Goal: Check status: Check status

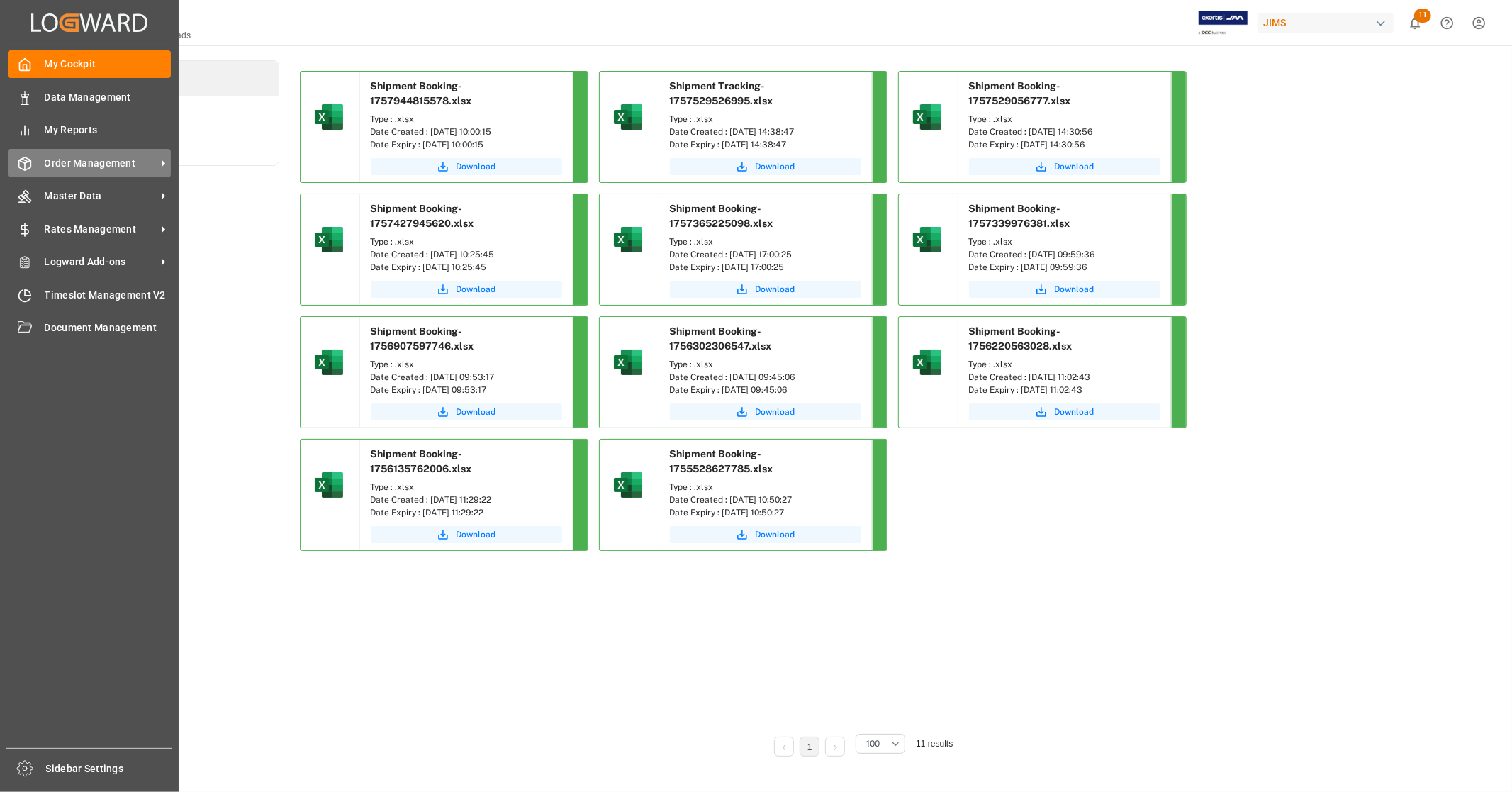
click at [98, 162] on span "Order Management" at bounding box center [100, 163] width 112 height 15
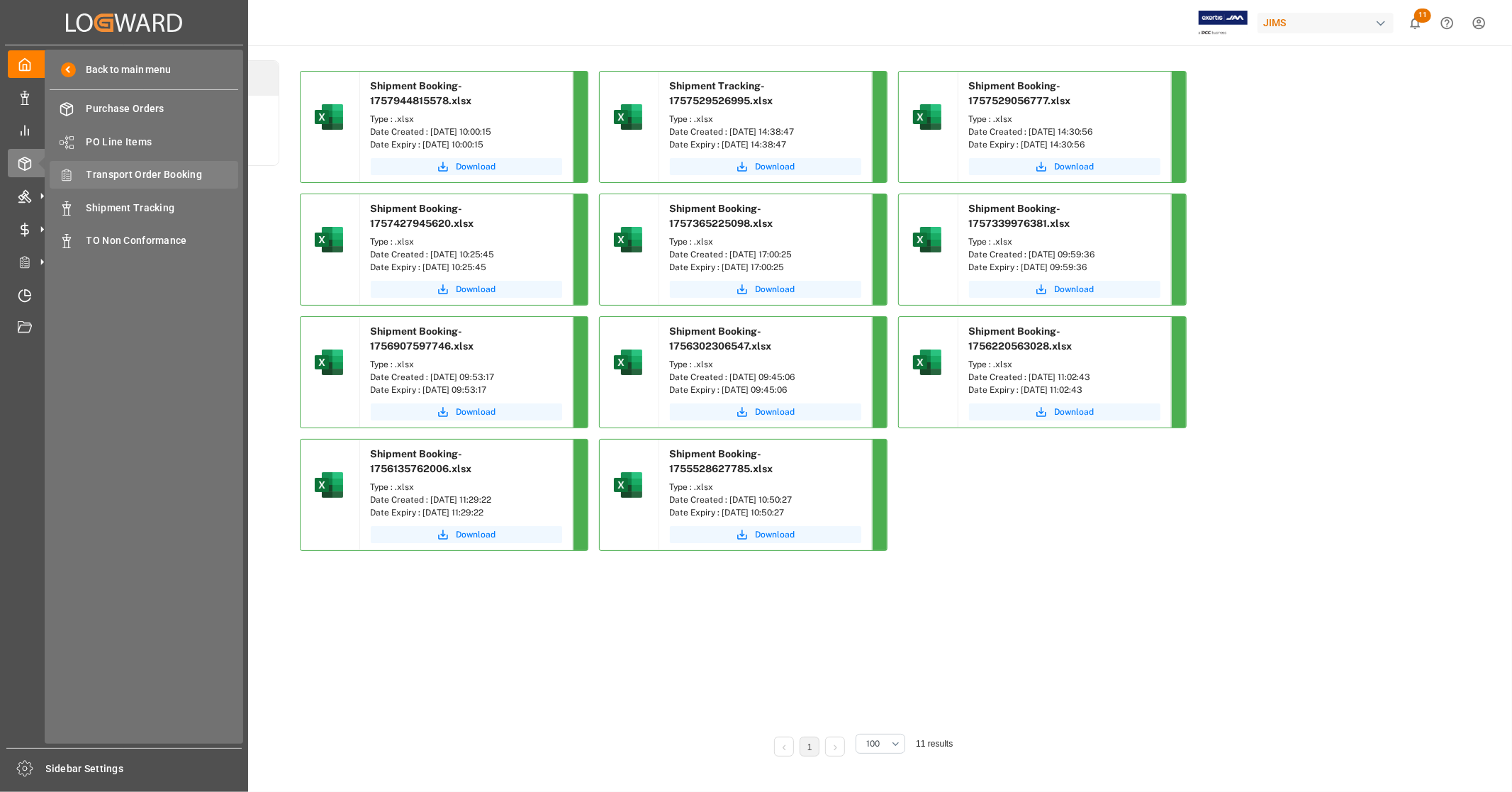
click at [200, 172] on span "Transport Order Booking" at bounding box center [163, 174] width 152 height 15
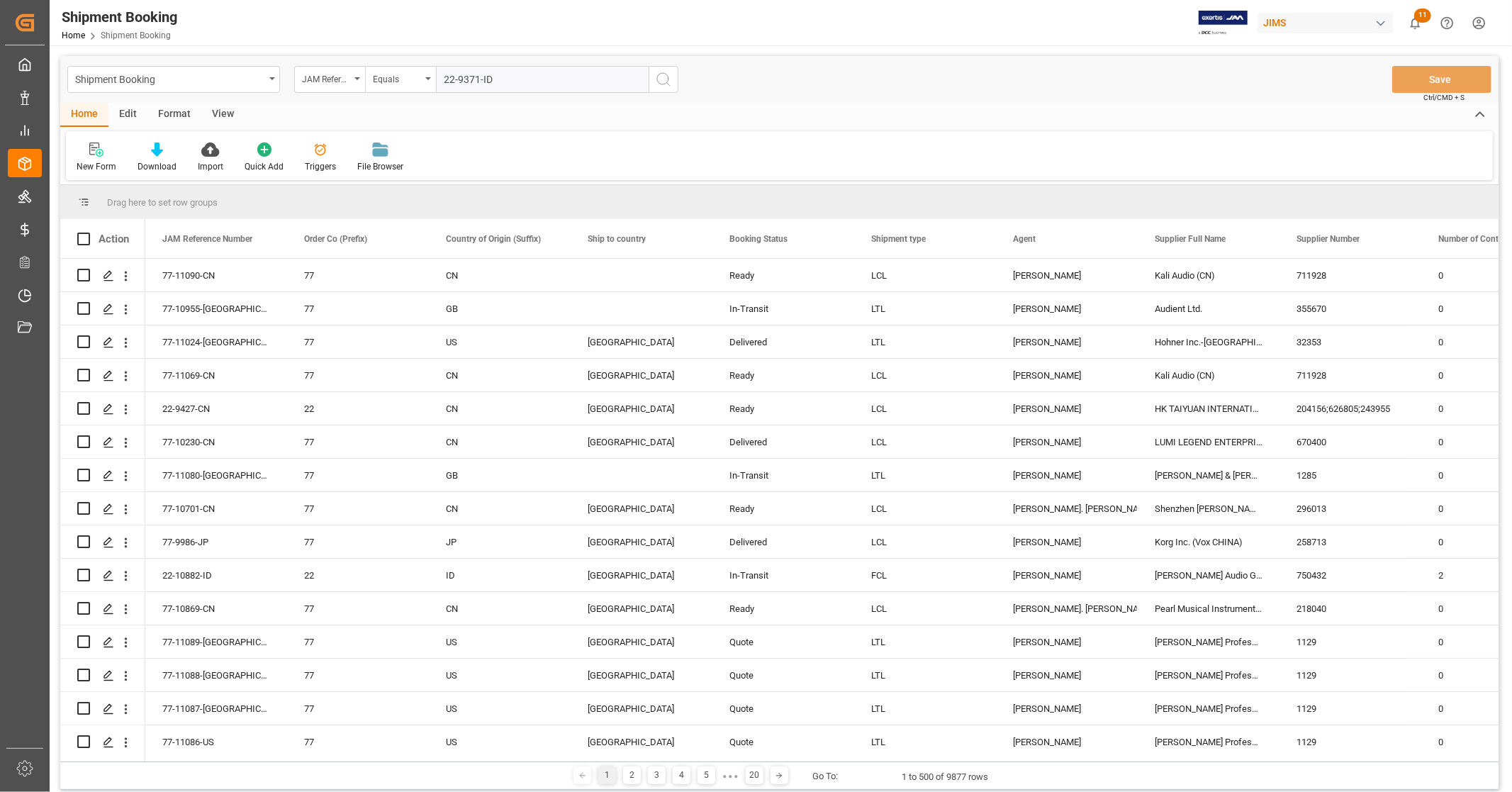
type input "22-9371-ID"
click at [656, 83] on icon "search button" at bounding box center [663, 80] width 17 height 17
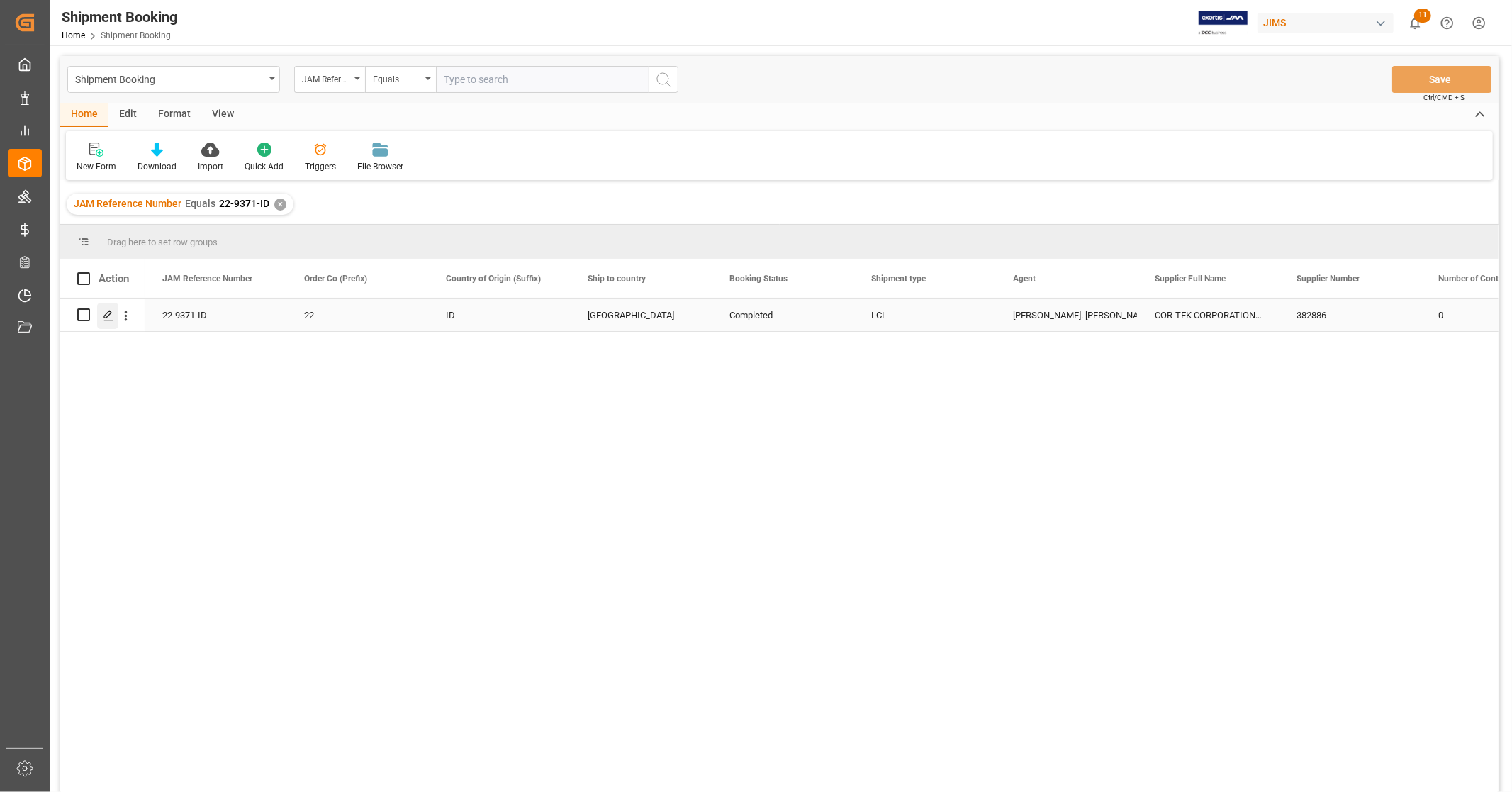
click at [107, 315] on icon "Press SPACE to select this row." at bounding box center [108, 315] width 11 height 11
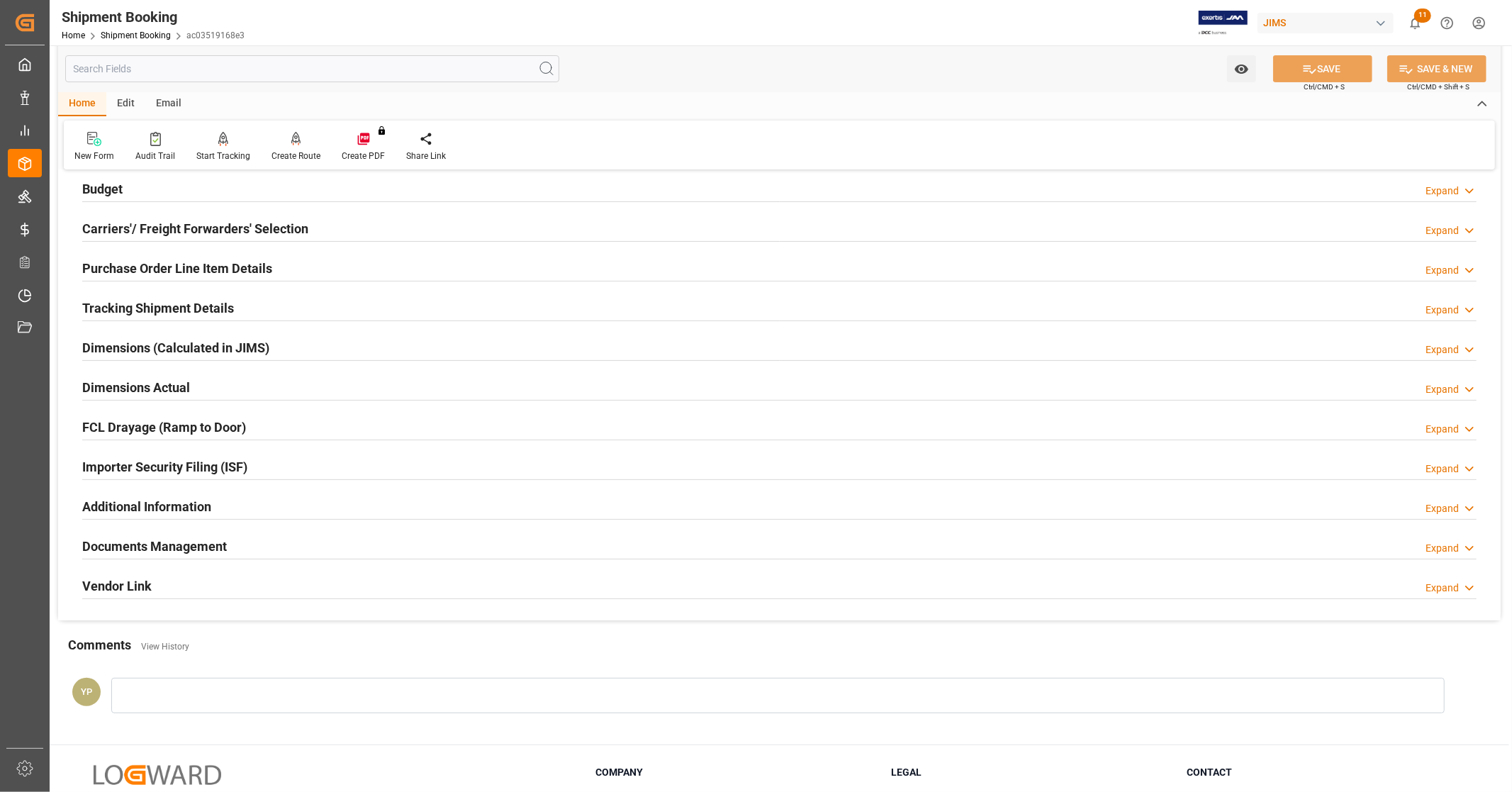
scroll to position [236, 0]
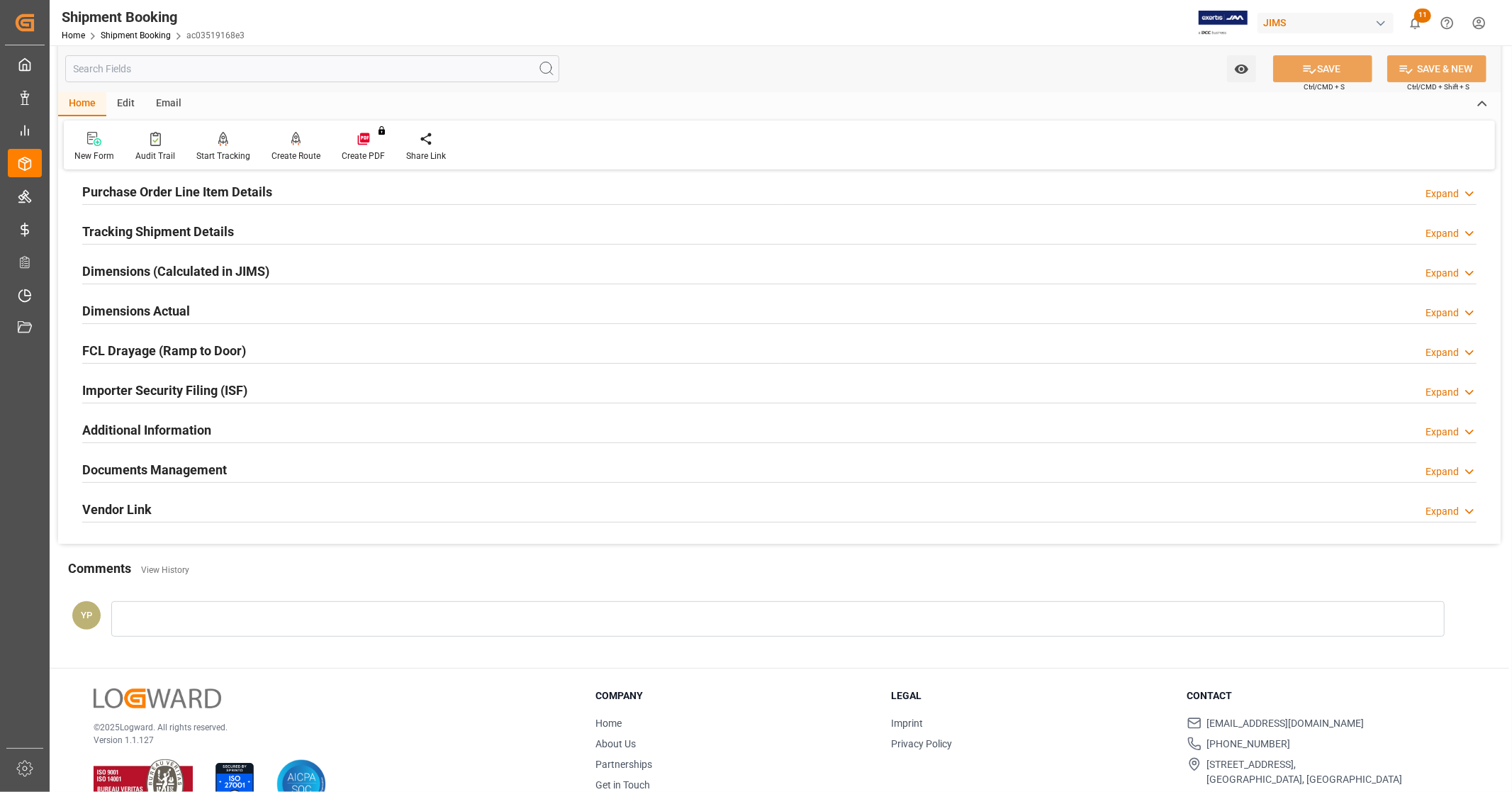
click at [270, 472] on div "Documents Management Expand" at bounding box center [779, 468] width 1395 height 27
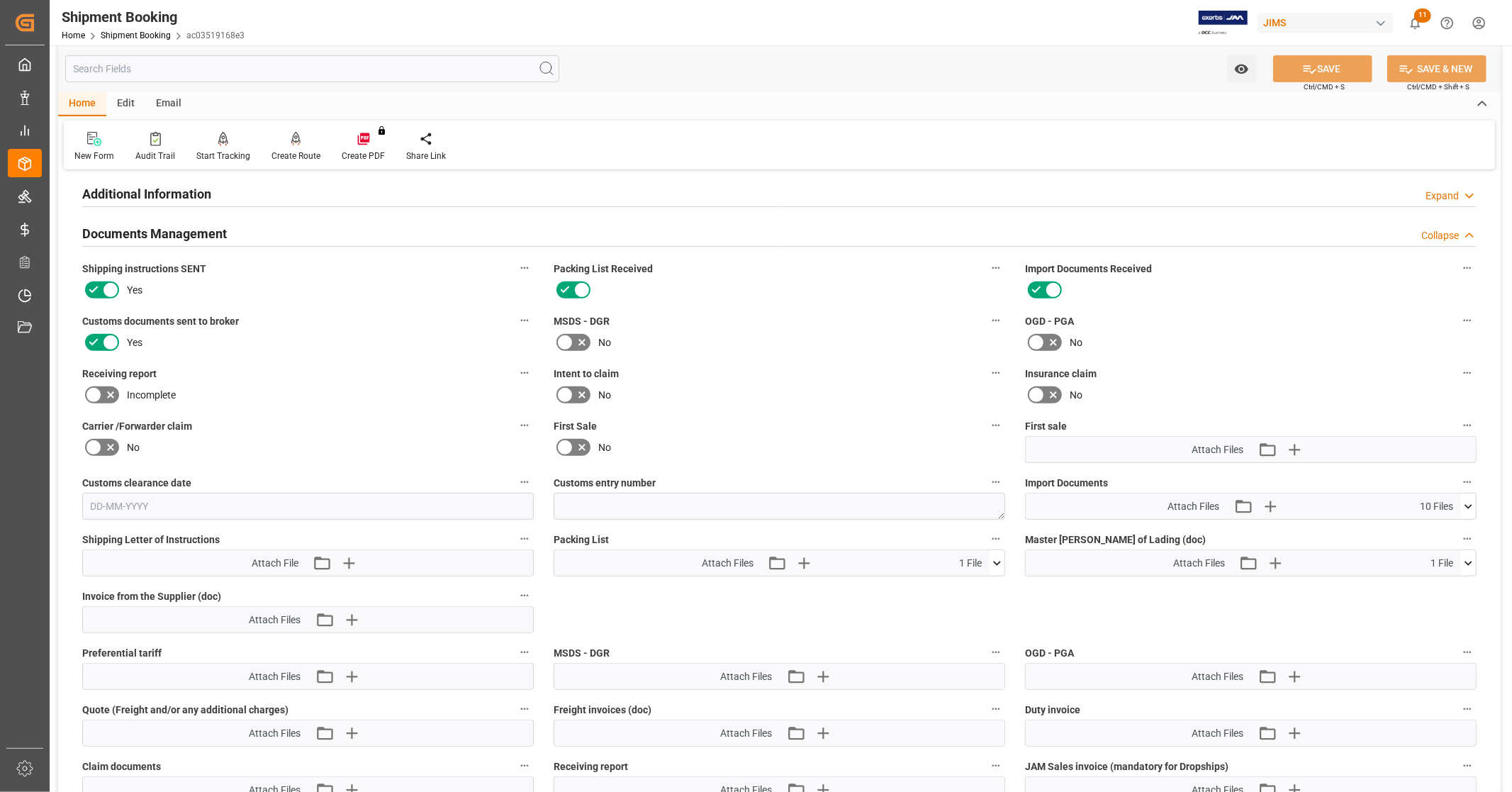
scroll to position [551, 0]
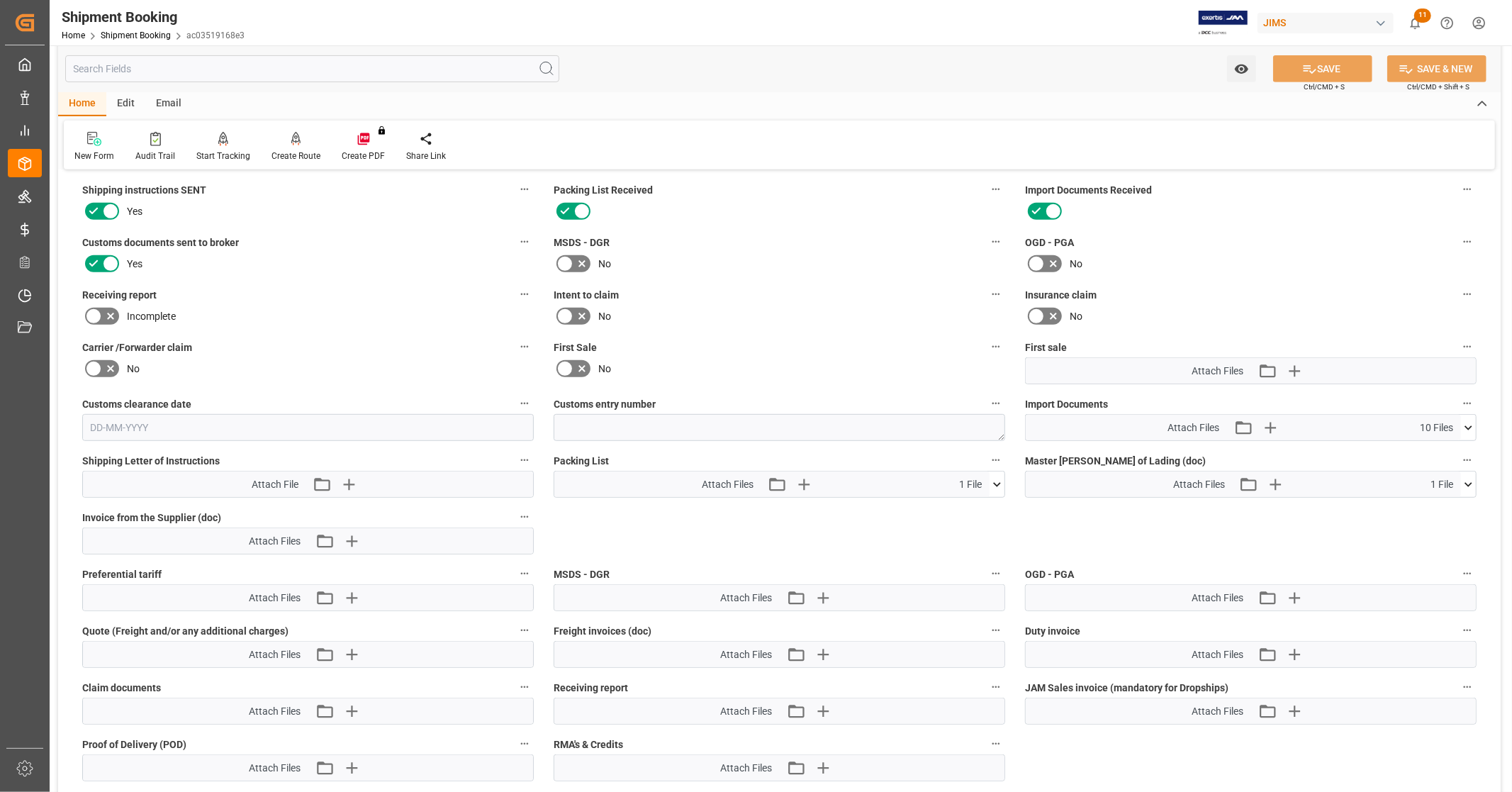
click at [1470, 477] on icon at bounding box center [1469, 484] width 15 height 15
click at [1431, 508] on icon at bounding box center [1432, 511] width 11 height 11
drag, startPoint x: 1469, startPoint y: 482, endPoint x: 1471, endPoint y: 466, distance: 16.1
click at [1469, 482] on icon at bounding box center [1469, 484] width 15 height 15
click at [1471, 421] on icon at bounding box center [1469, 428] width 15 height 15
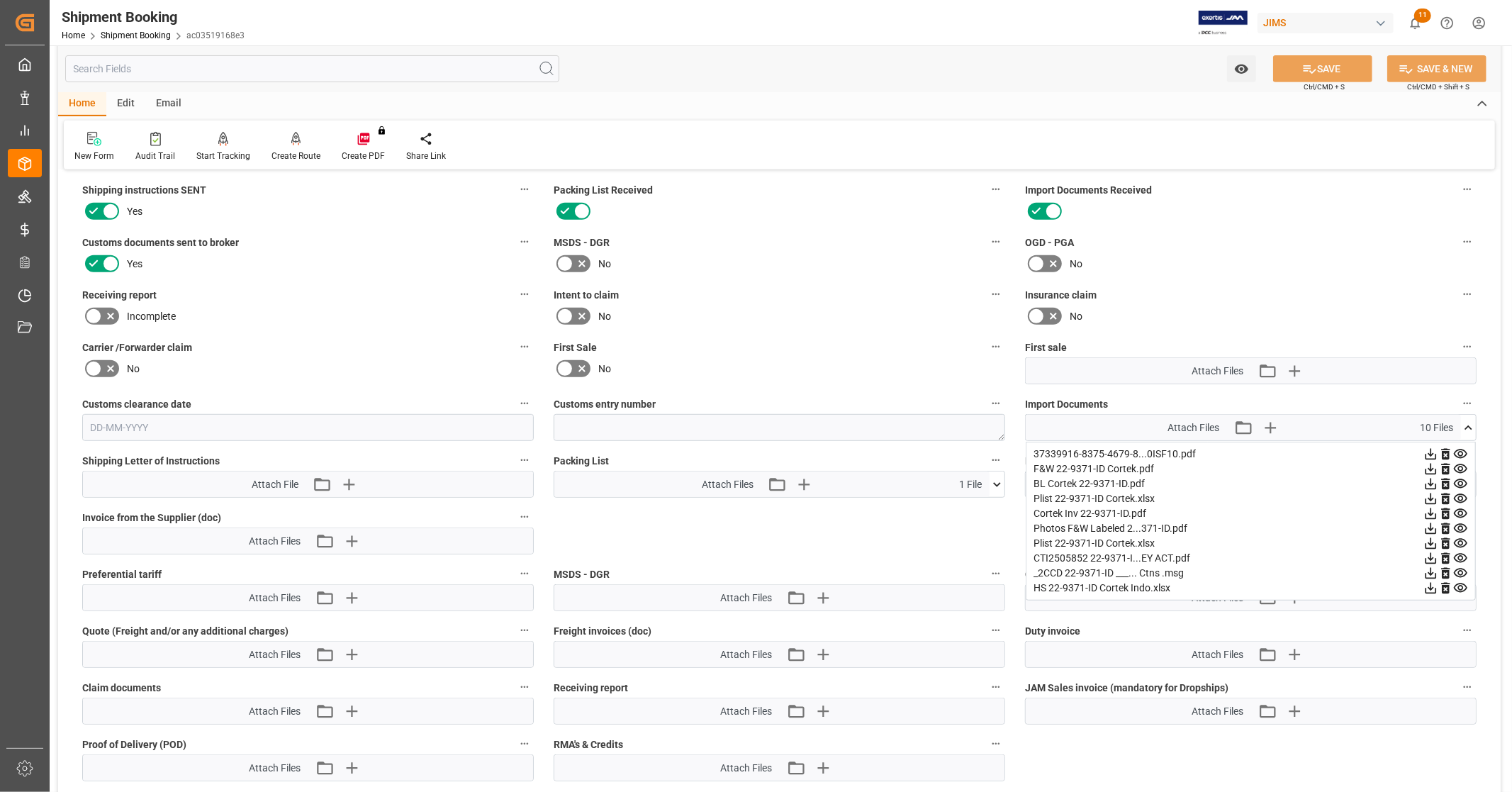
click at [1429, 586] on icon at bounding box center [1431, 588] width 15 height 15
click at [1429, 507] on icon at bounding box center [1431, 513] width 15 height 15
click at [1461, 449] on icon at bounding box center [1461, 453] width 14 height 9
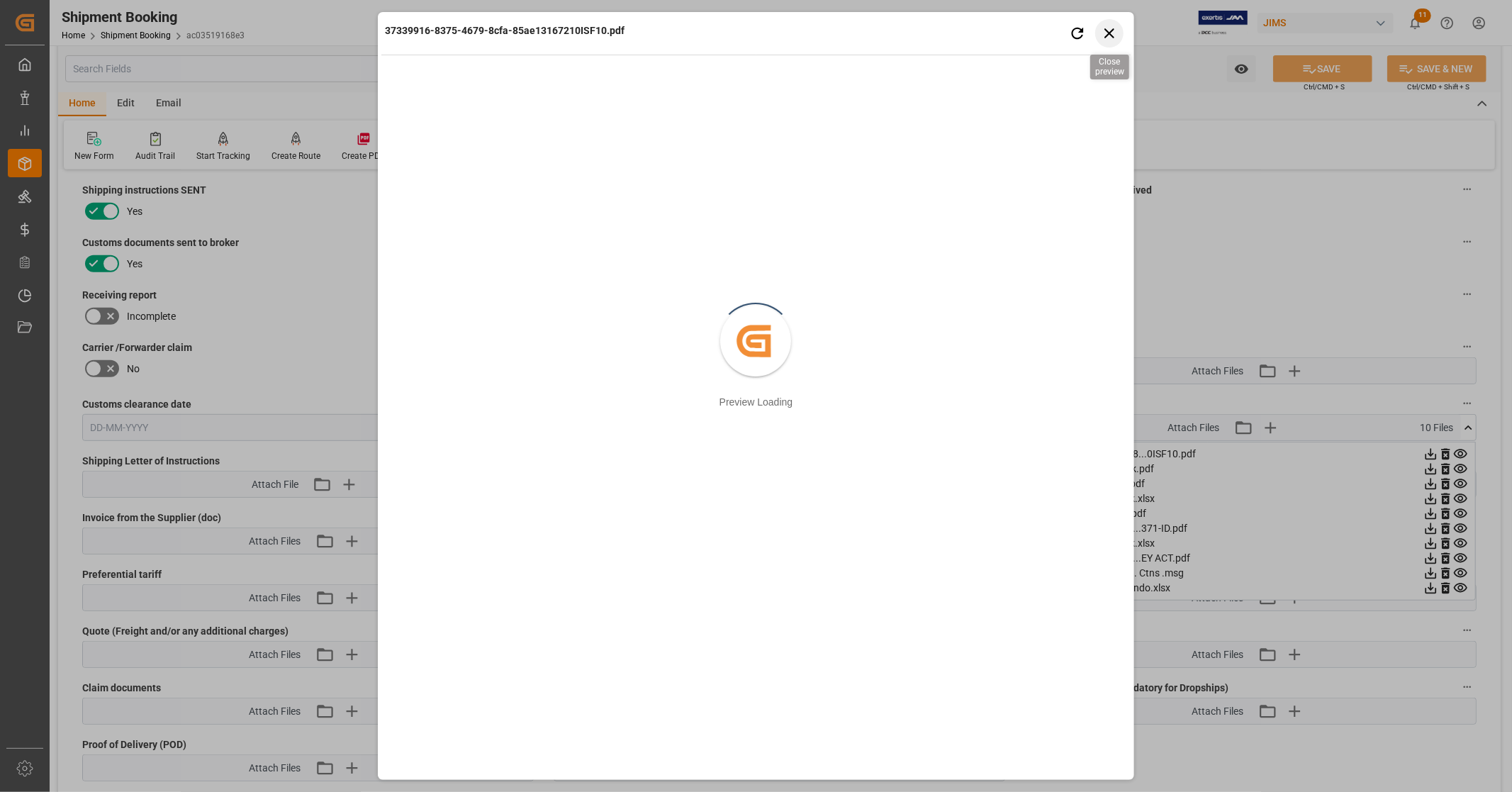
click at [1103, 33] on icon "button" at bounding box center [1109, 33] width 18 height 18
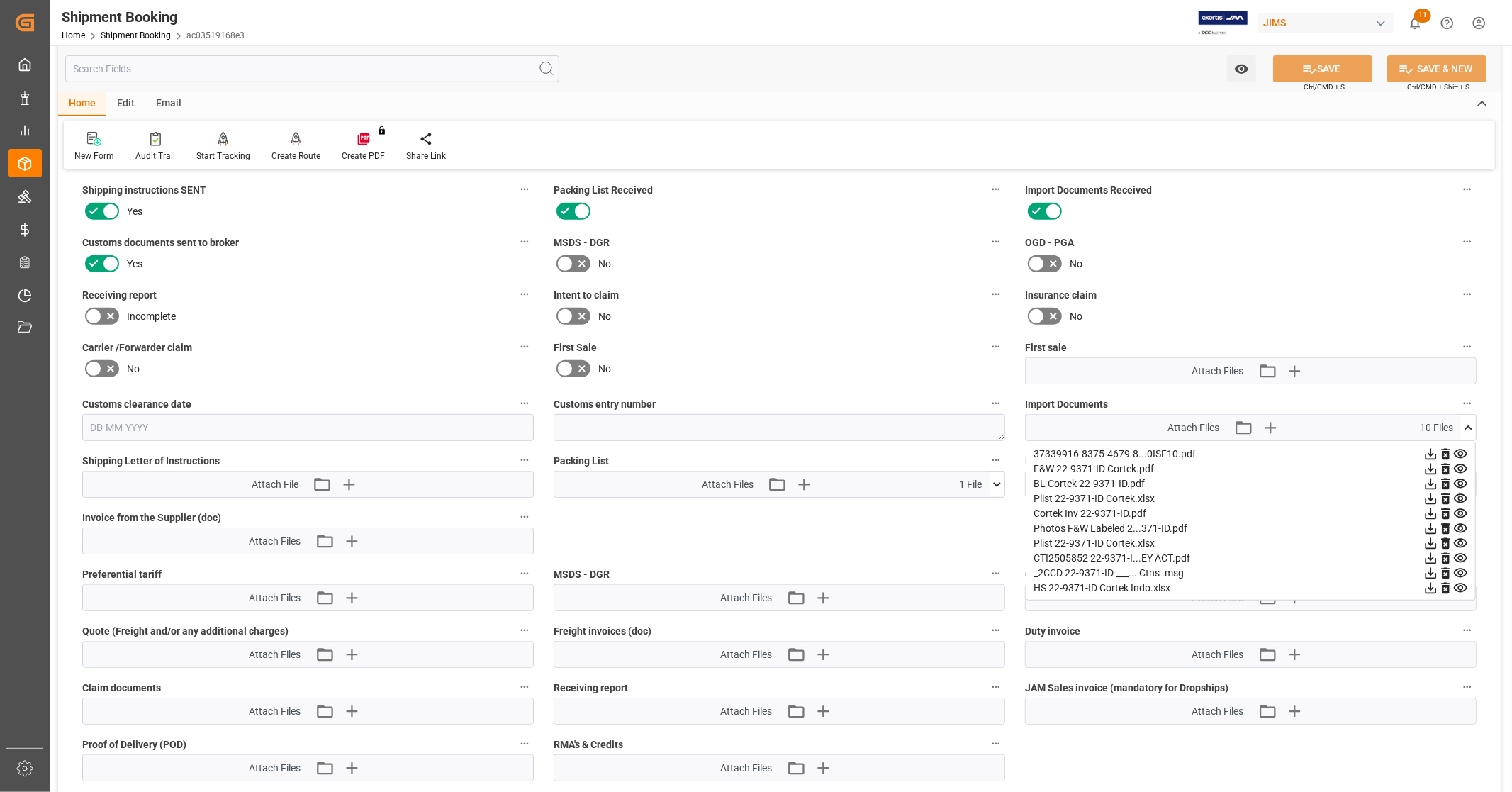
click at [1427, 450] on icon at bounding box center [1432, 454] width 11 height 11
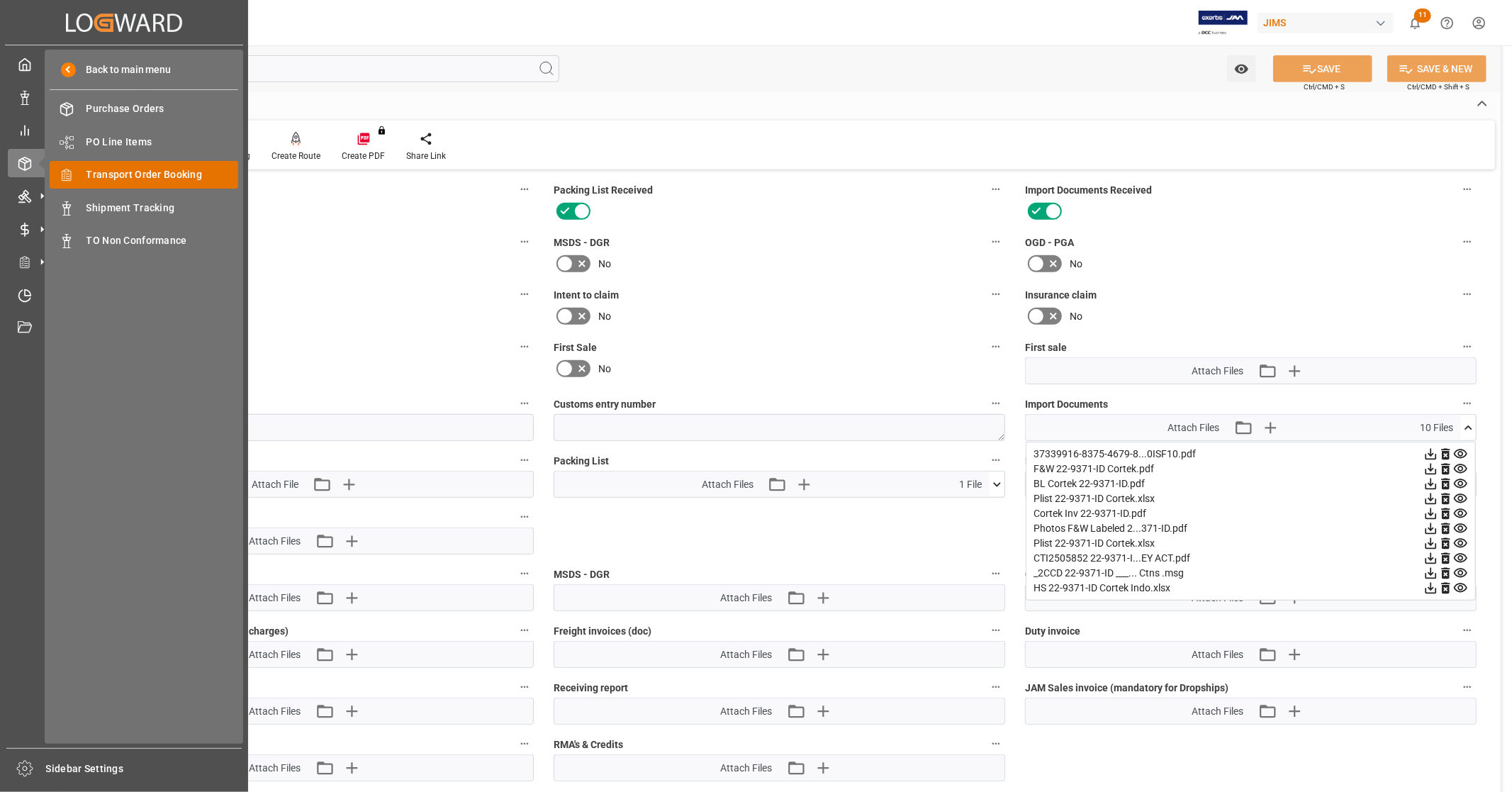
click at [193, 177] on span "Transport Order Booking" at bounding box center [163, 174] width 152 height 15
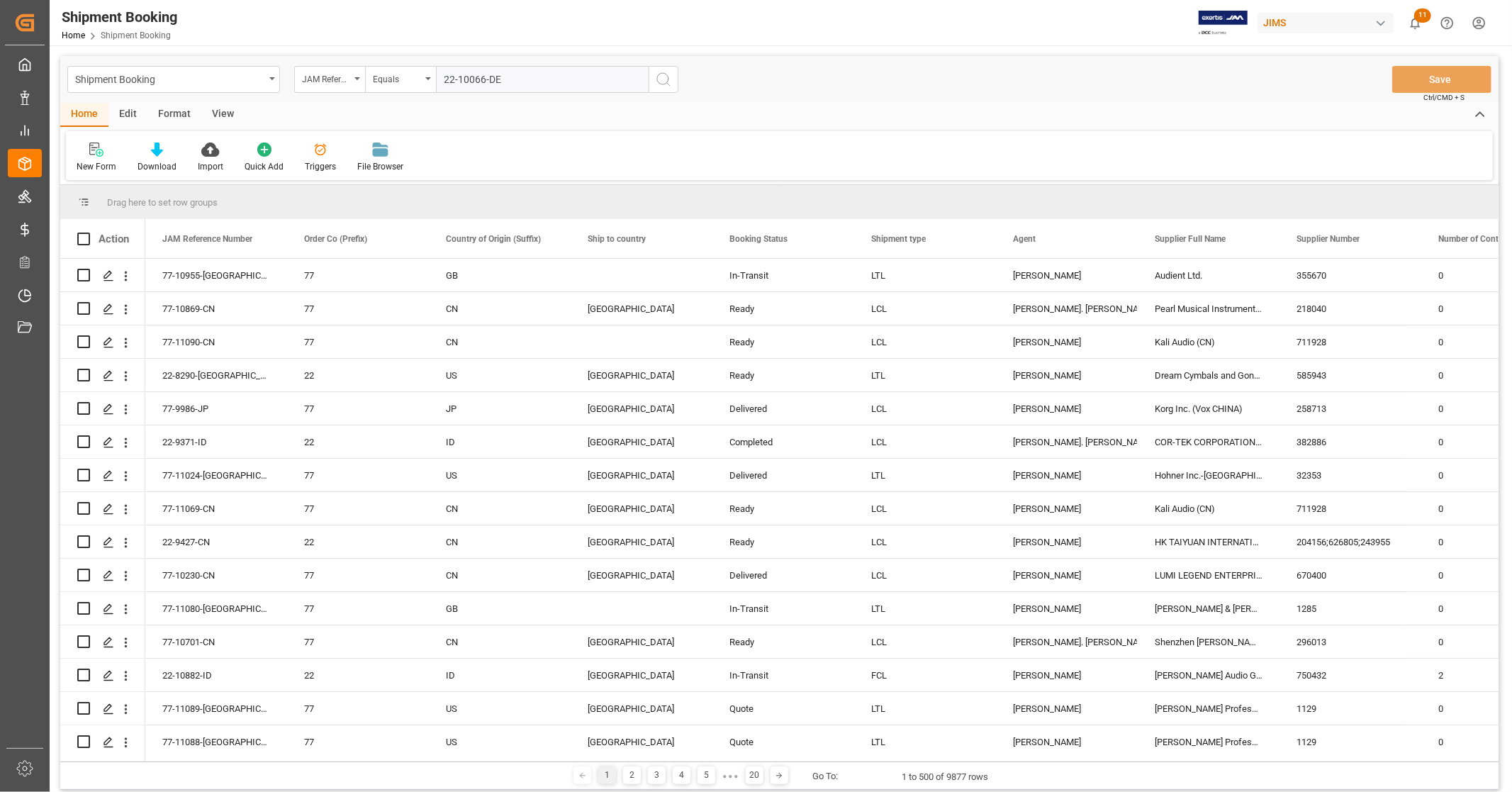
type input "22-10066-DE"
click at [665, 80] on icon "search button" at bounding box center [663, 80] width 17 height 17
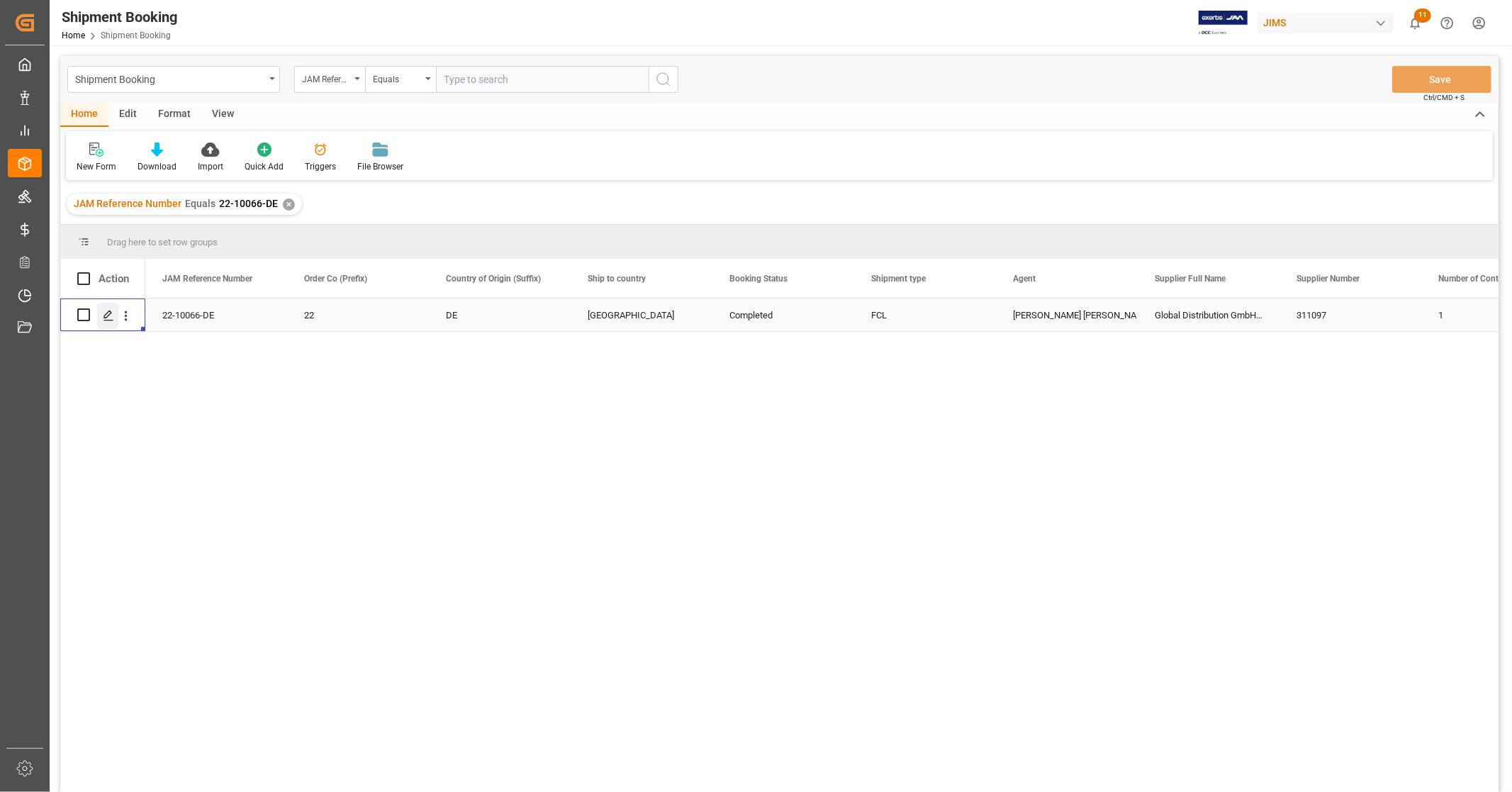
click at [104, 317] on icon "Press SPACE to select this row." at bounding box center [108, 315] width 11 height 11
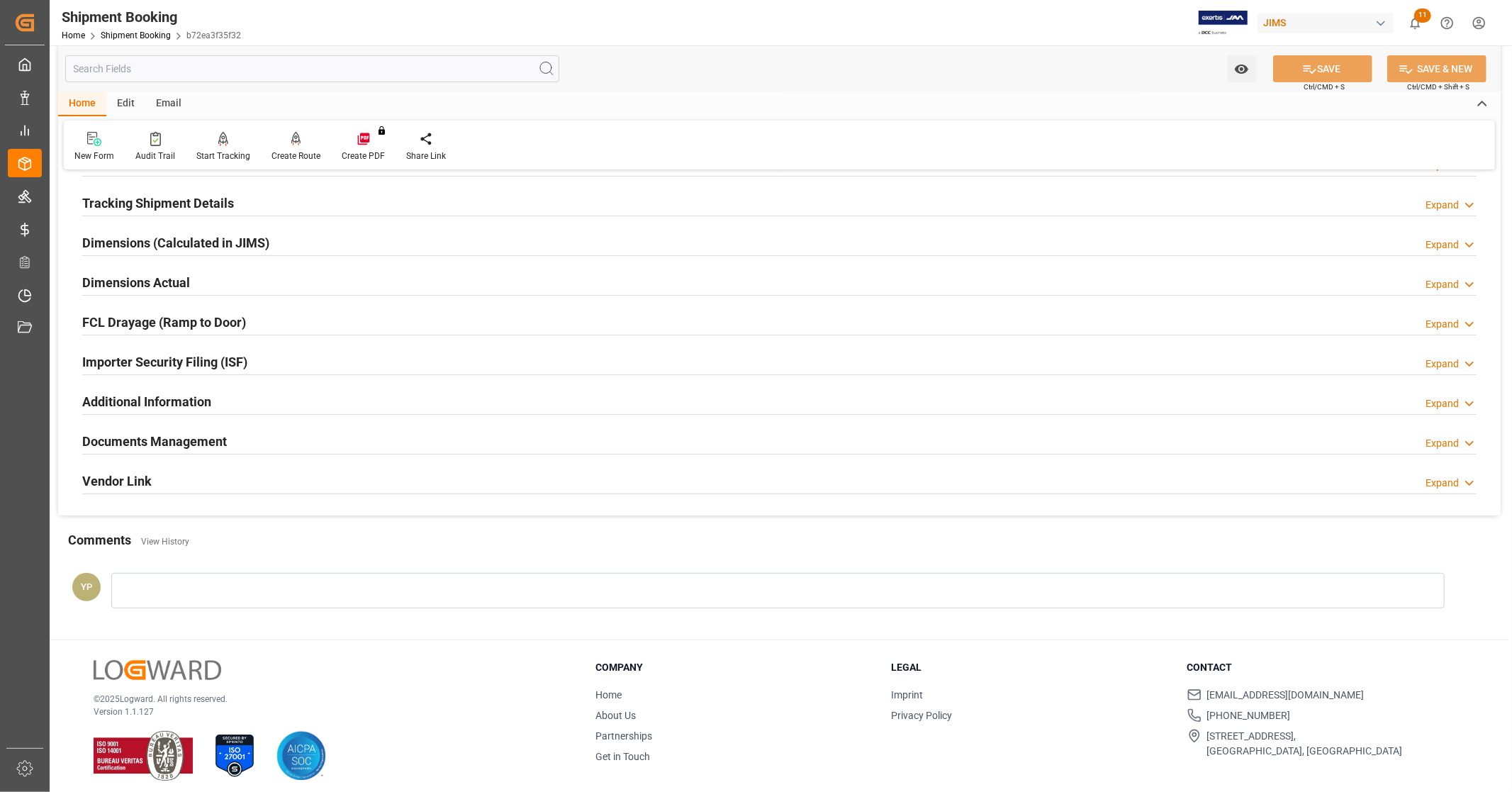
scroll to position [273, 0]
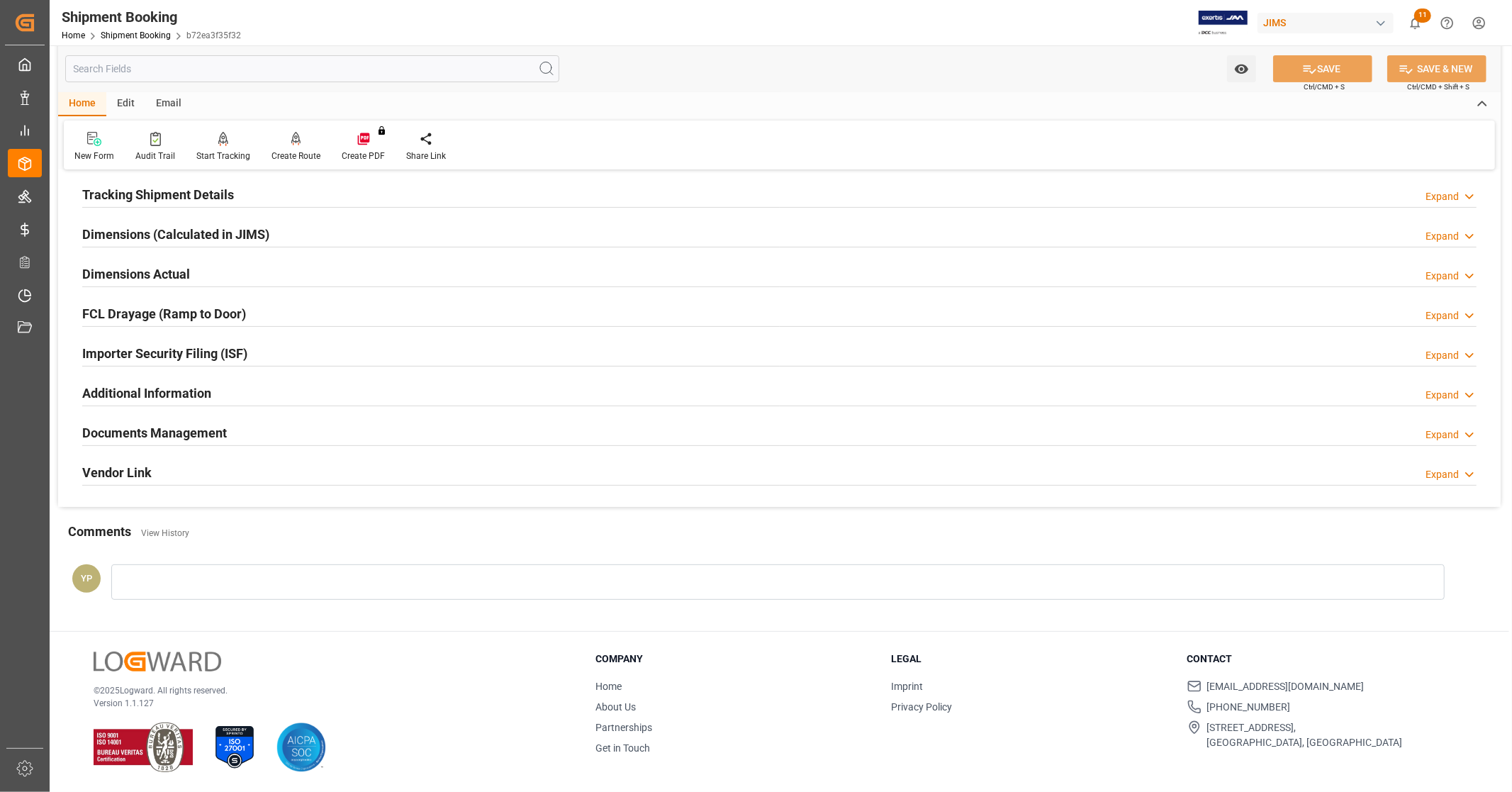
click at [179, 440] on h2 "Documents Management" at bounding box center [154, 433] width 145 height 19
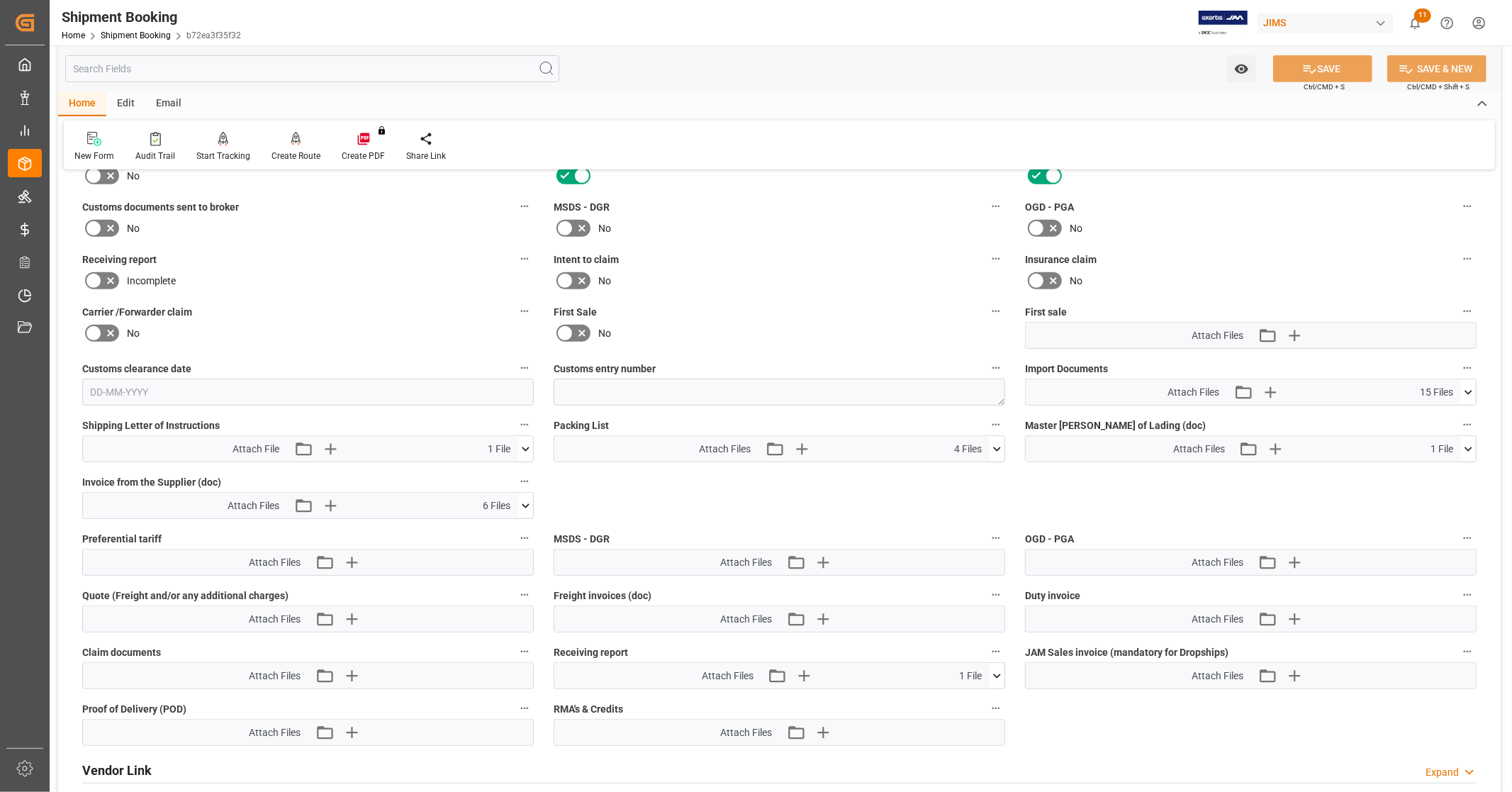
scroll to position [588, 0]
click at [1471, 447] on icon at bounding box center [1469, 447] width 15 height 15
click at [1427, 470] on icon at bounding box center [1431, 472] width 15 height 15
click at [1469, 440] on icon at bounding box center [1469, 447] width 15 height 15
click at [1469, 384] on icon at bounding box center [1469, 390] width 15 height 15
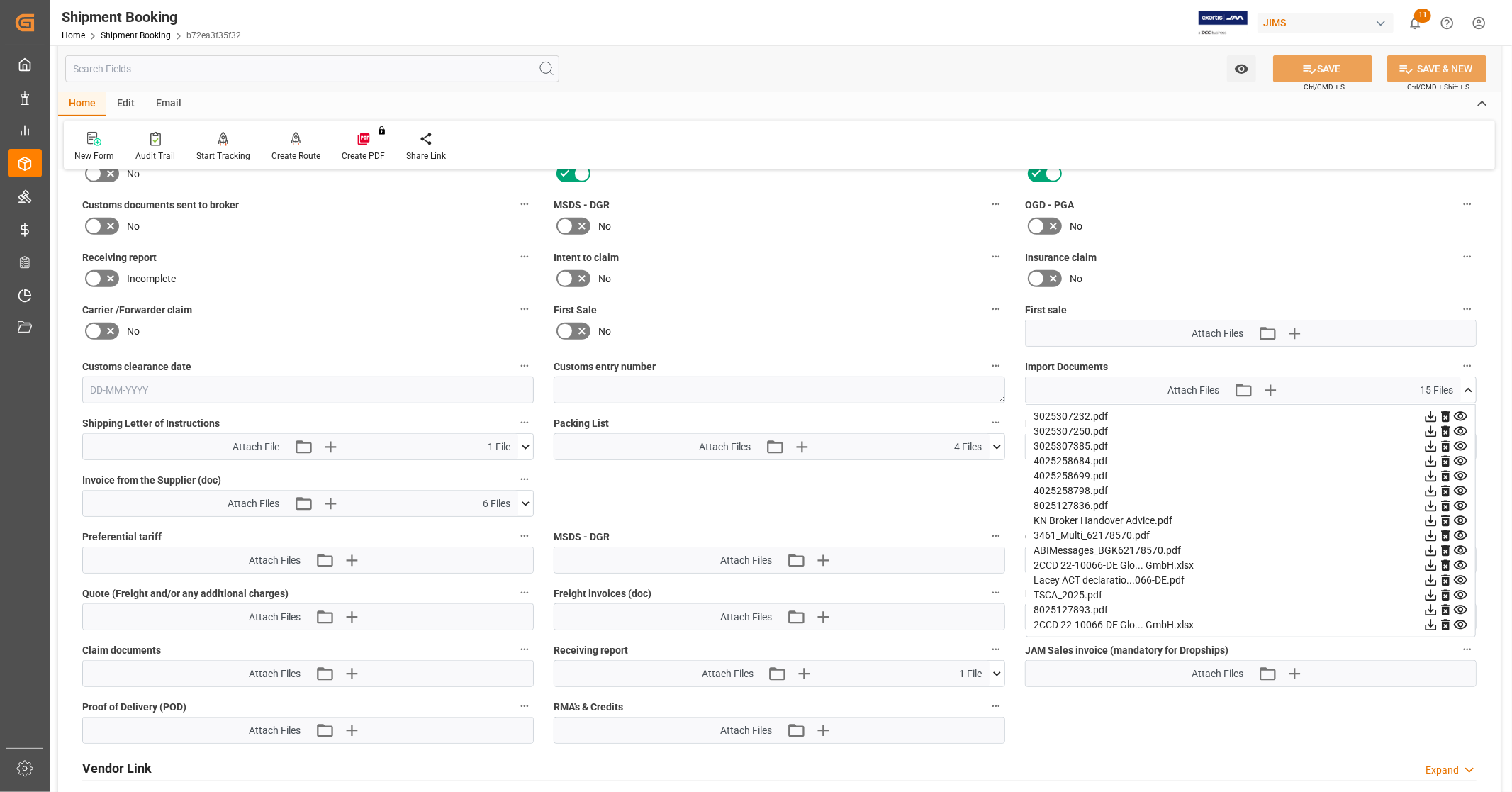
click at [1459, 606] on icon at bounding box center [1461, 610] width 15 height 15
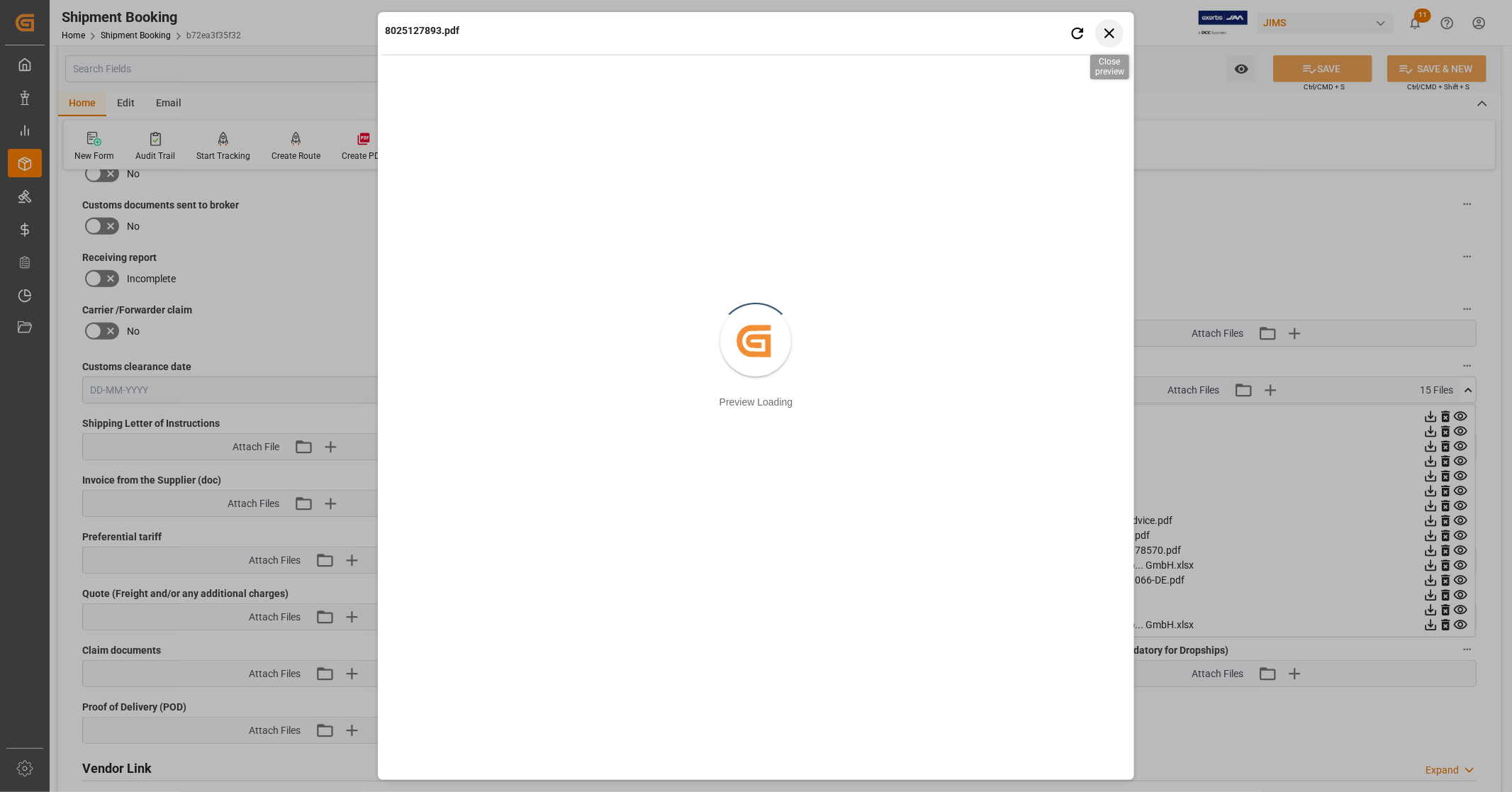
click at [1113, 32] on icon "button" at bounding box center [1109, 33] width 18 height 18
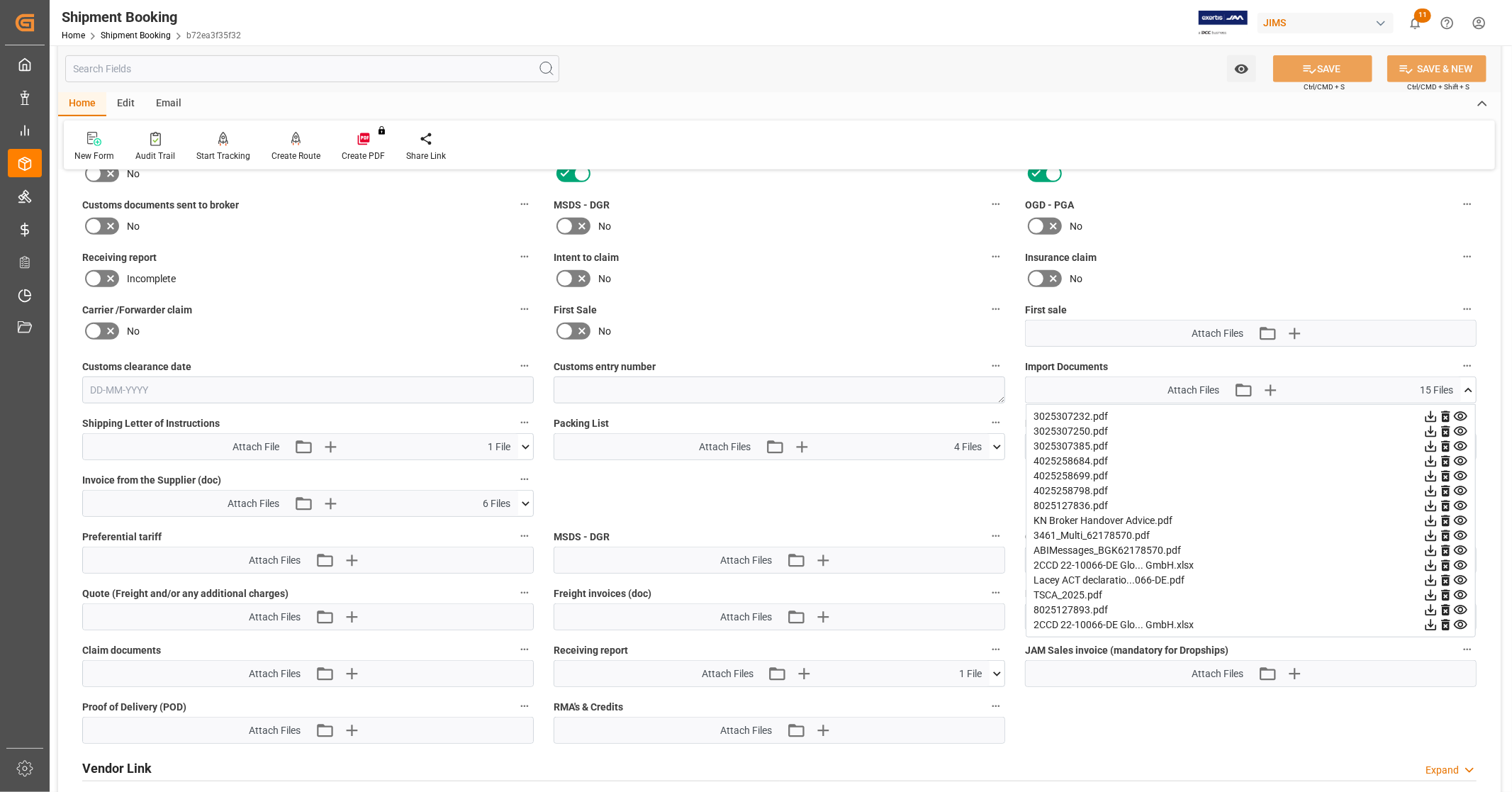
click at [529, 500] on icon at bounding box center [525, 503] width 15 height 15
click at [527, 501] on icon at bounding box center [525, 503] width 15 height 15
click at [530, 443] on icon at bounding box center [525, 447] width 15 height 15
click at [1430, 413] on icon at bounding box center [1432, 417] width 11 height 11
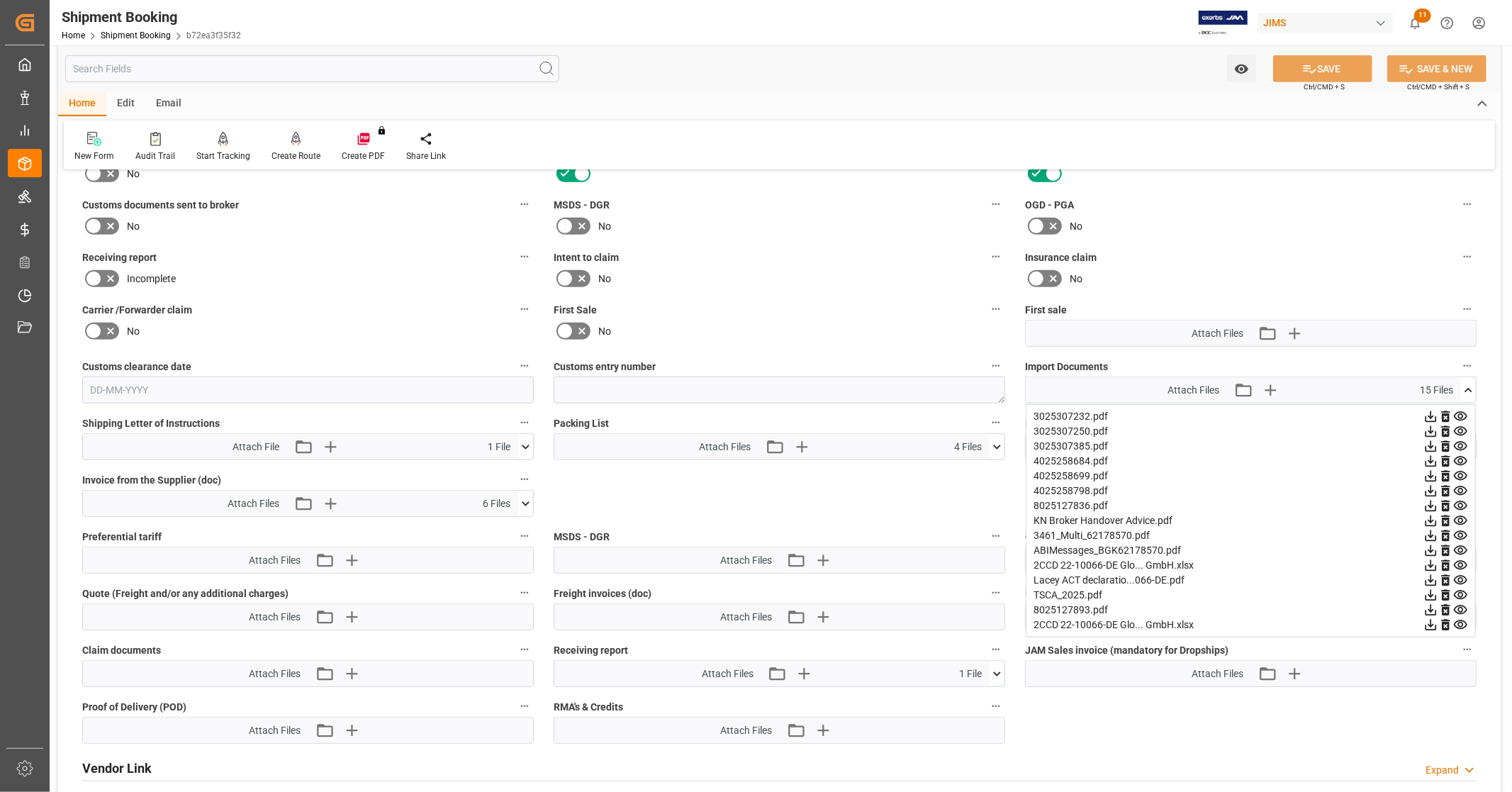
click at [1431, 428] on icon at bounding box center [1432, 432] width 11 height 11
click at [1431, 442] on icon at bounding box center [1432, 446] width 11 height 11
drag, startPoint x: 1429, startPoint y: 455, endPoint x: 1433, endPoint y: 470, distance: 15.5
click at [1429, 455] on icon at bounding box center [1431, 460] width 15 height 15
click at [1433, 473] on icon at bounding box center [1431, 475] width 15 height 15
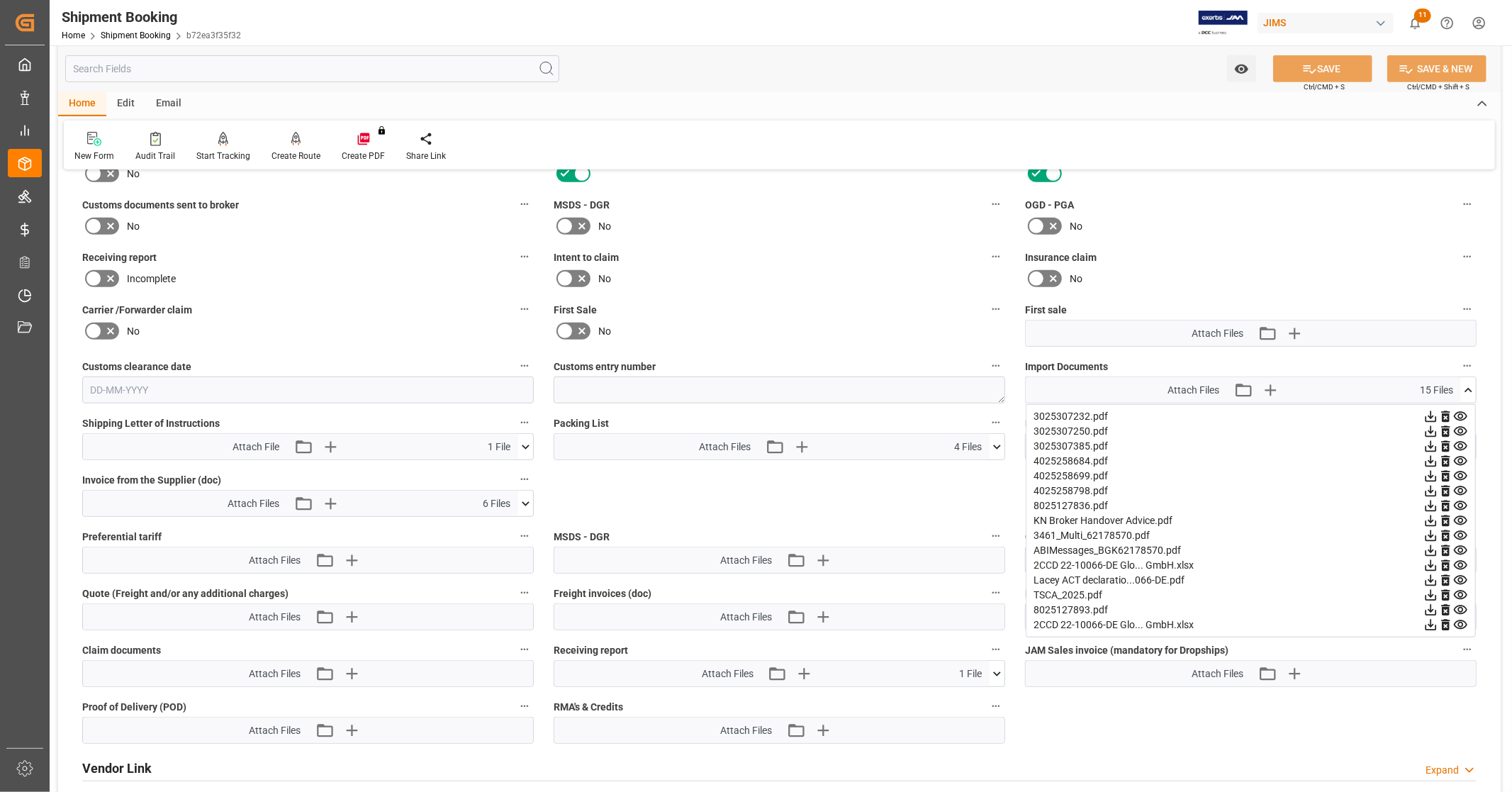
click at [1426, 486] on icon at bounding box center [1431, 490] width 15 height 15
click at [1432, 503] on icon at bounding box center [1432, 506] width 11 height 11
click at [1429, 605] on icon at bounding box center [1431, 610] width 15 height 15
click at [1469, 388] on icon at bounding box center [1469, 390] width 8 height 4
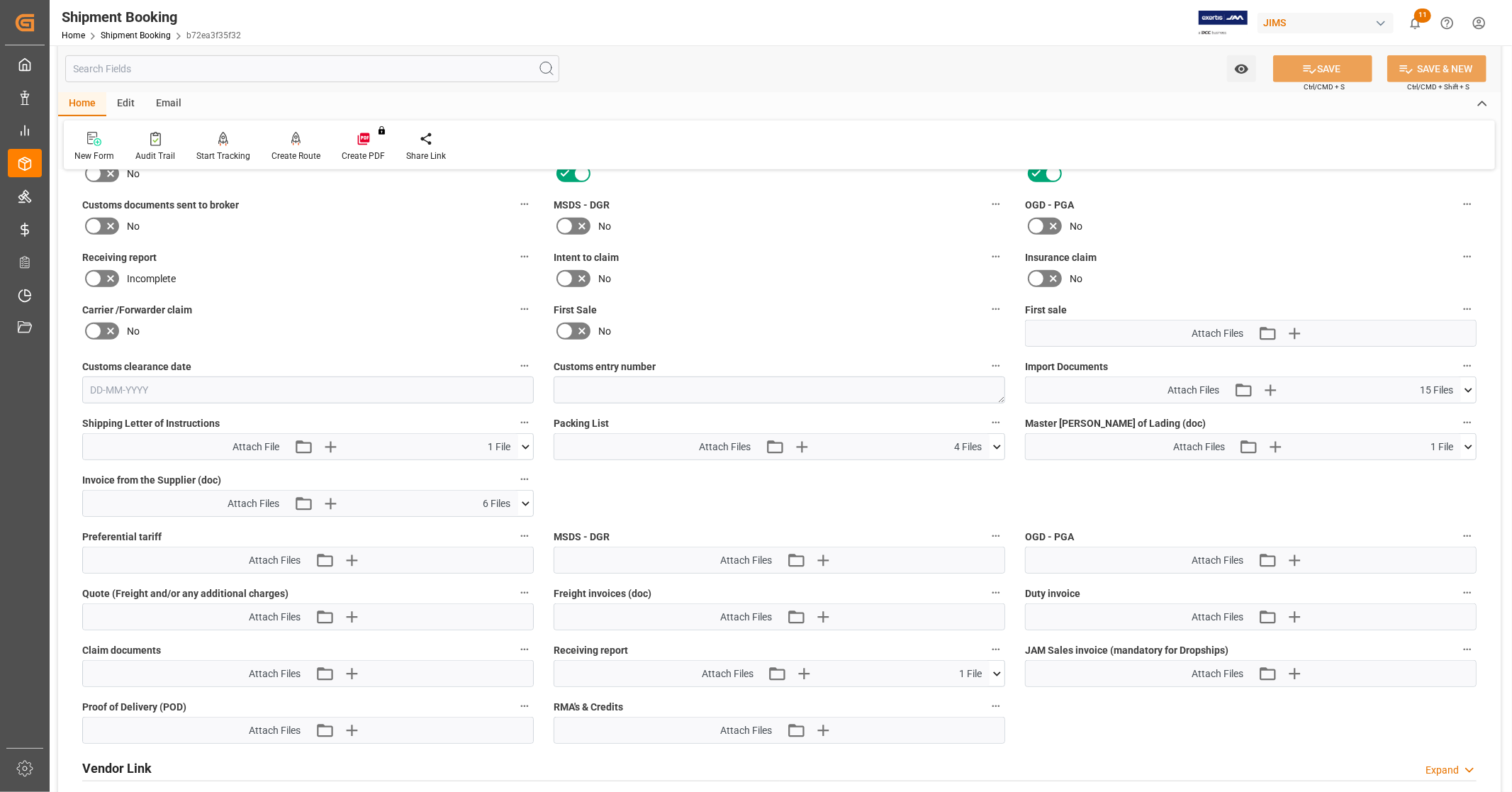
click at [1466, 443] on icon at bounding box center [1469, 447] width 15 height 15
click at [1471, 442] on icon at bounding box center [1469, 447] width 15 height 15
click at [997, 444] on icon at bounding box center [997, 446] width 8 height 4
click at [997, 444] on icon at bounding box center [997, 447] width 15 height 15
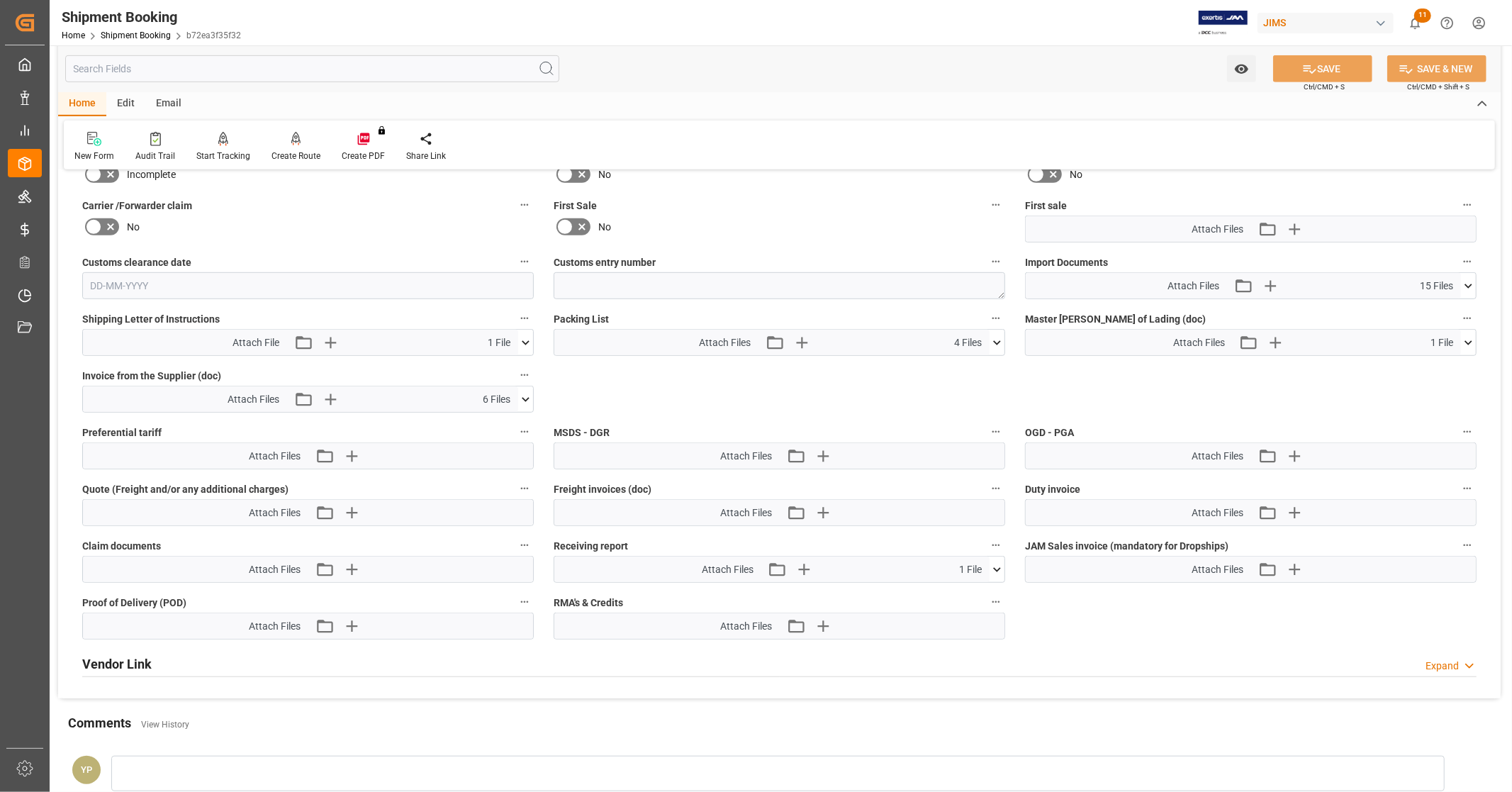
scroll to position [667, 0]
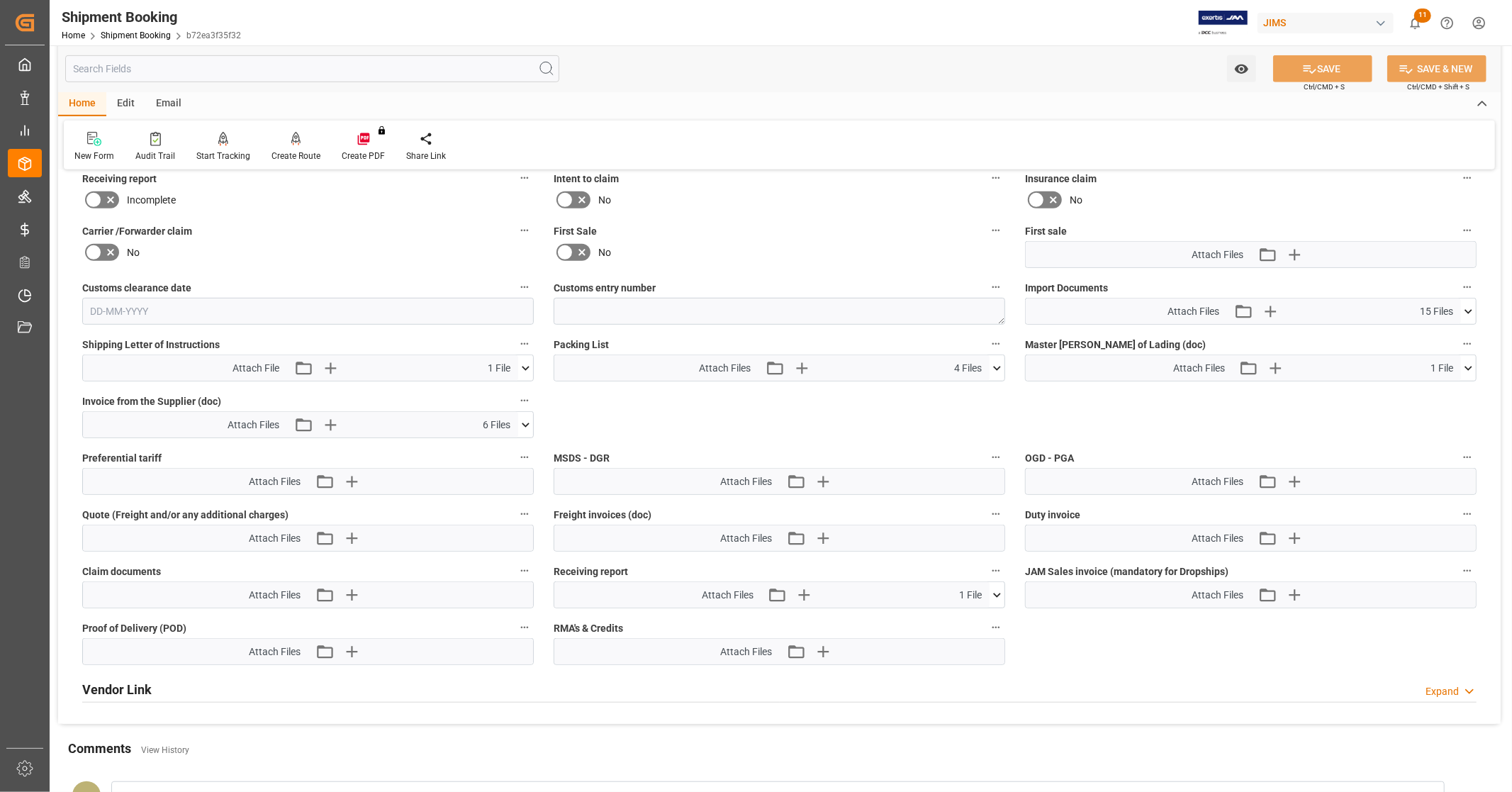
click at [533, 424] on div "Attach Files Attach existing file Upload new file 6 Files 3025307232.pdf 302530…" at bounding box center [308, 425] width 451 height 27
click at [528, 424] on icon at bounding box center [525, 425] width 15 height 15
click at [1473, 312] on icon at bounding box center [1469, 311] width 15 height 15
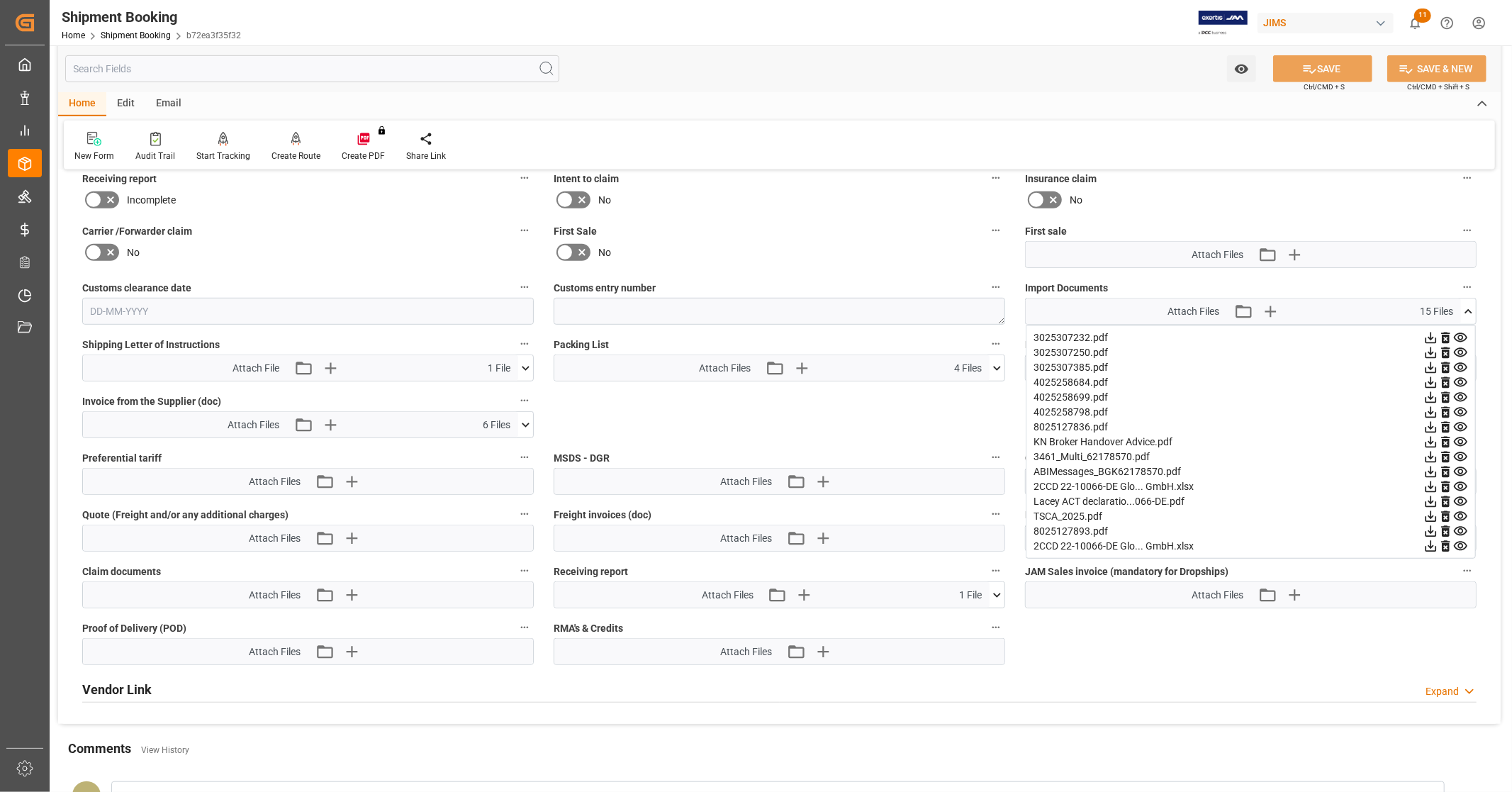
click at [1473, 312] on icon at bounding box center [1469, 311] width 15 height 15
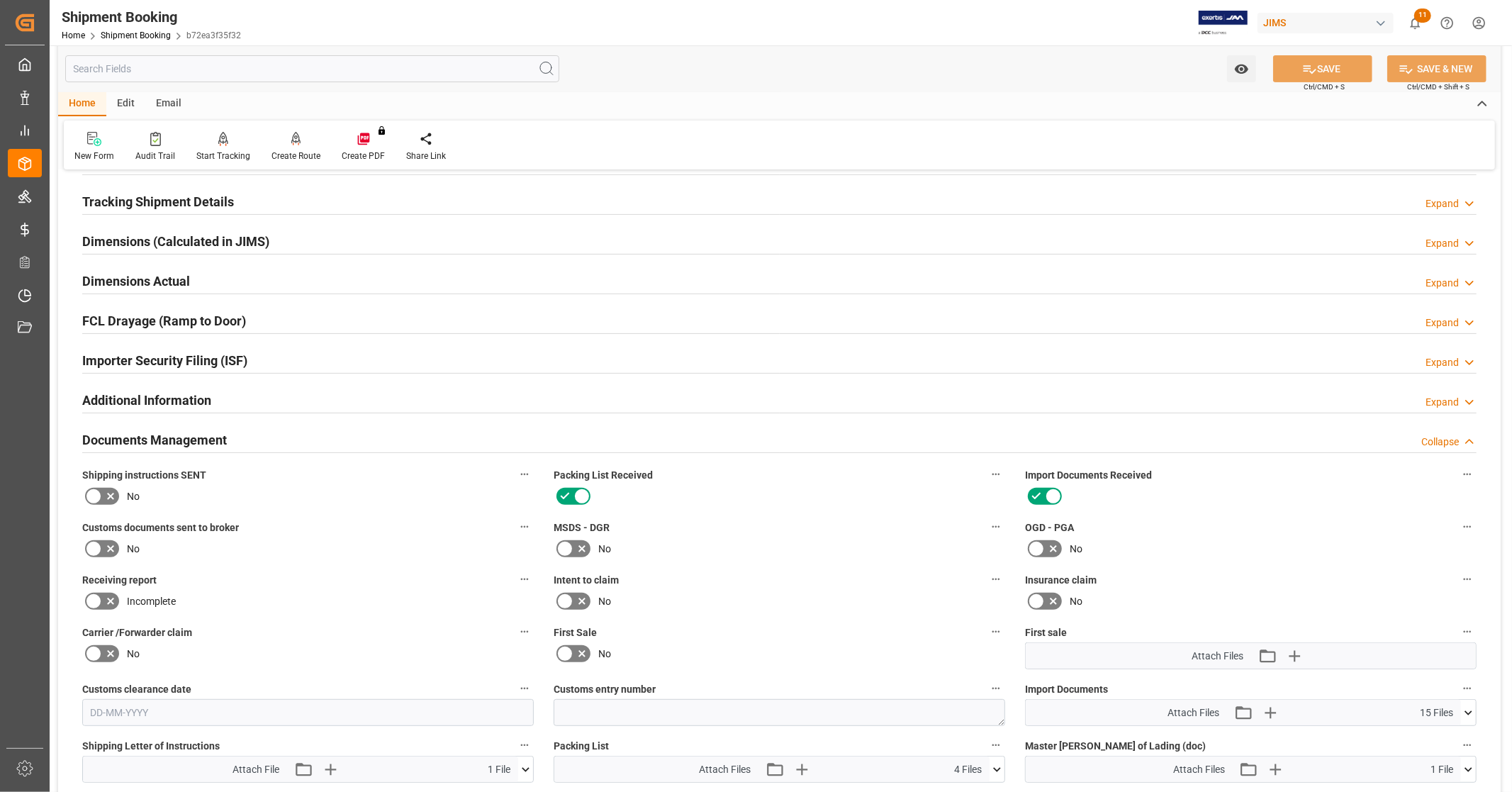
scroll to position [509, 0]
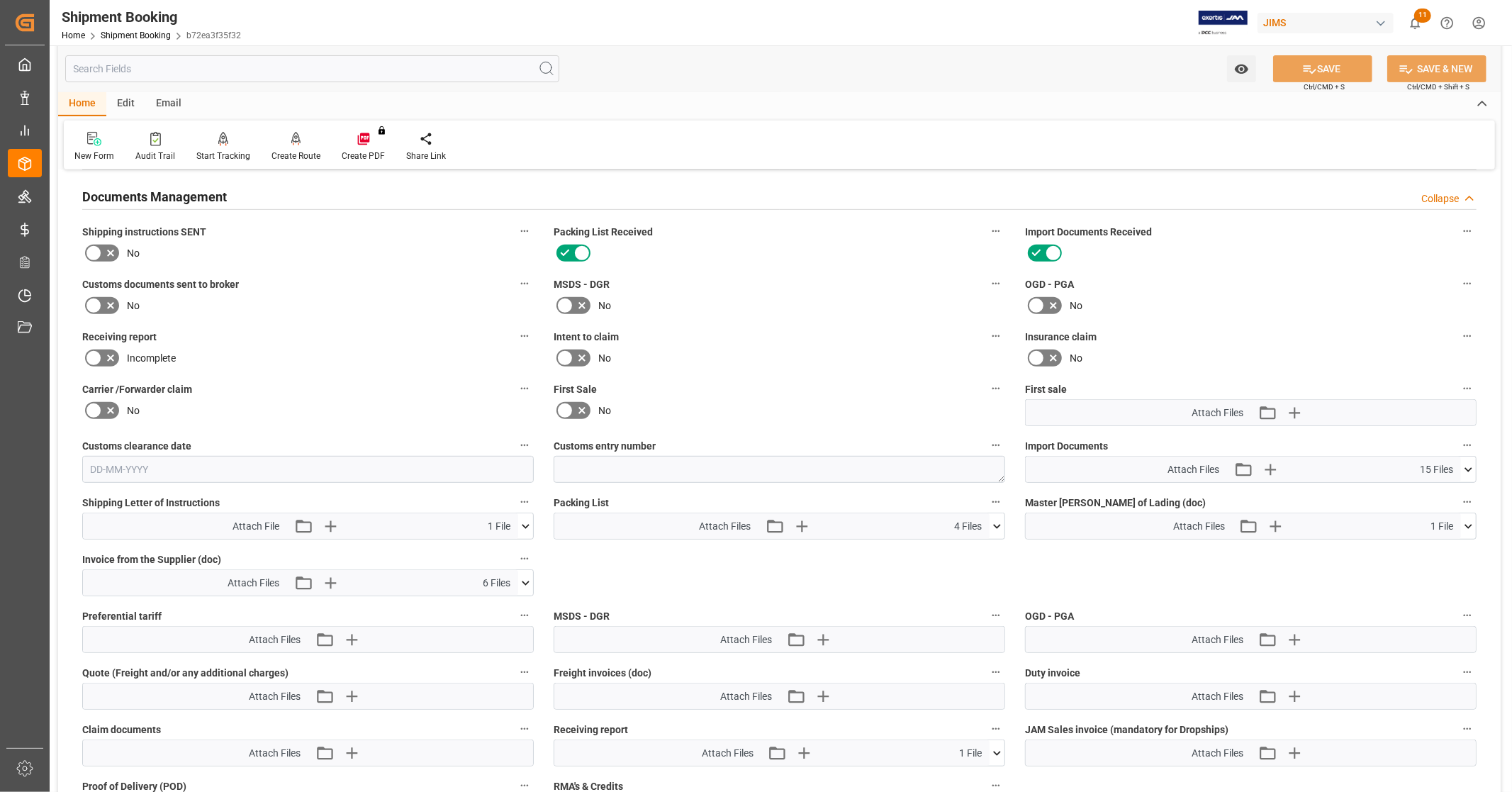
click at [1469, 470] on icon at bounding box center [1469, 469] width 15 height 15
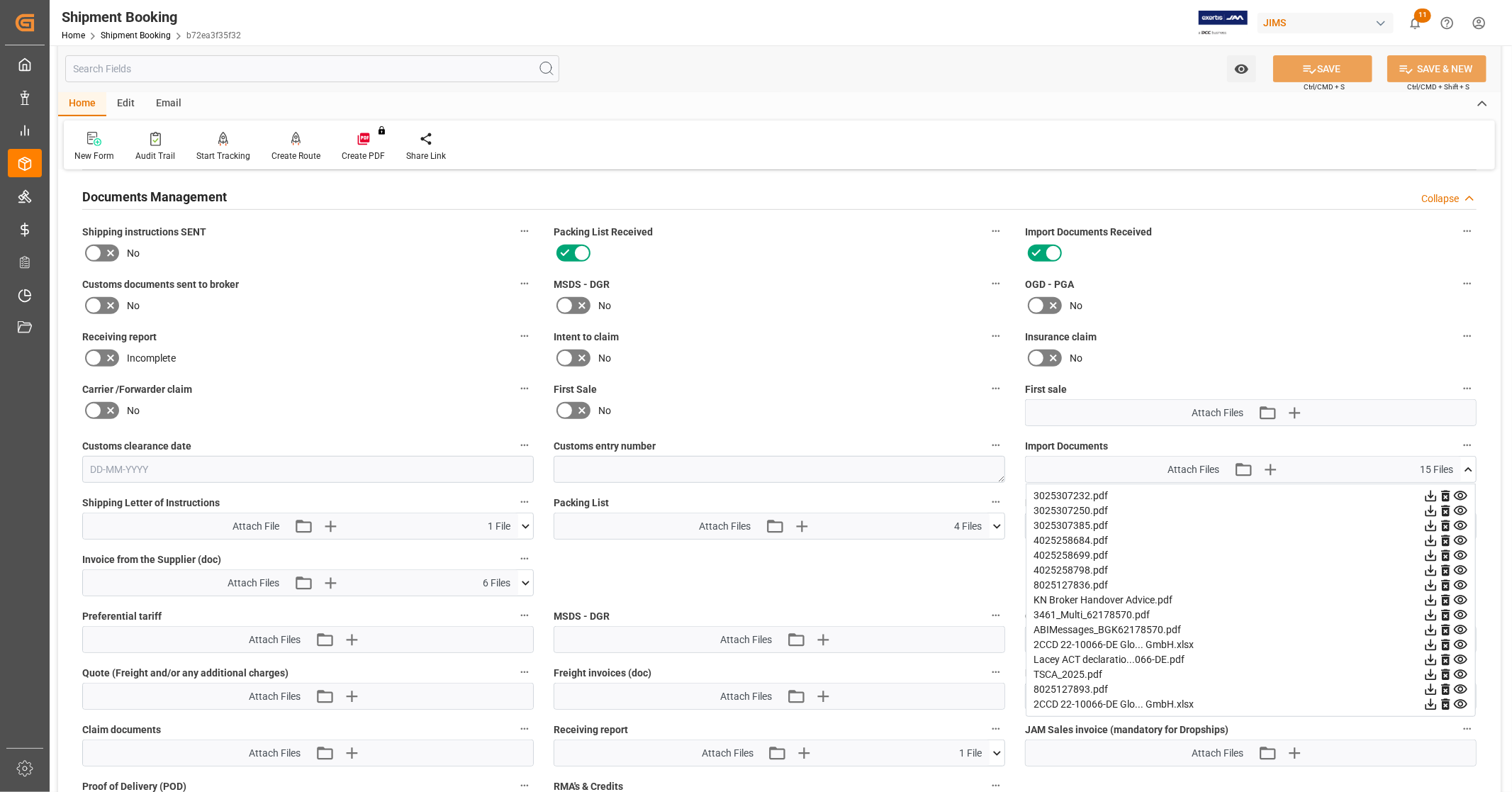
click at [1465, 470] on icon at bounding box center [1469, 469] width 15 height 15
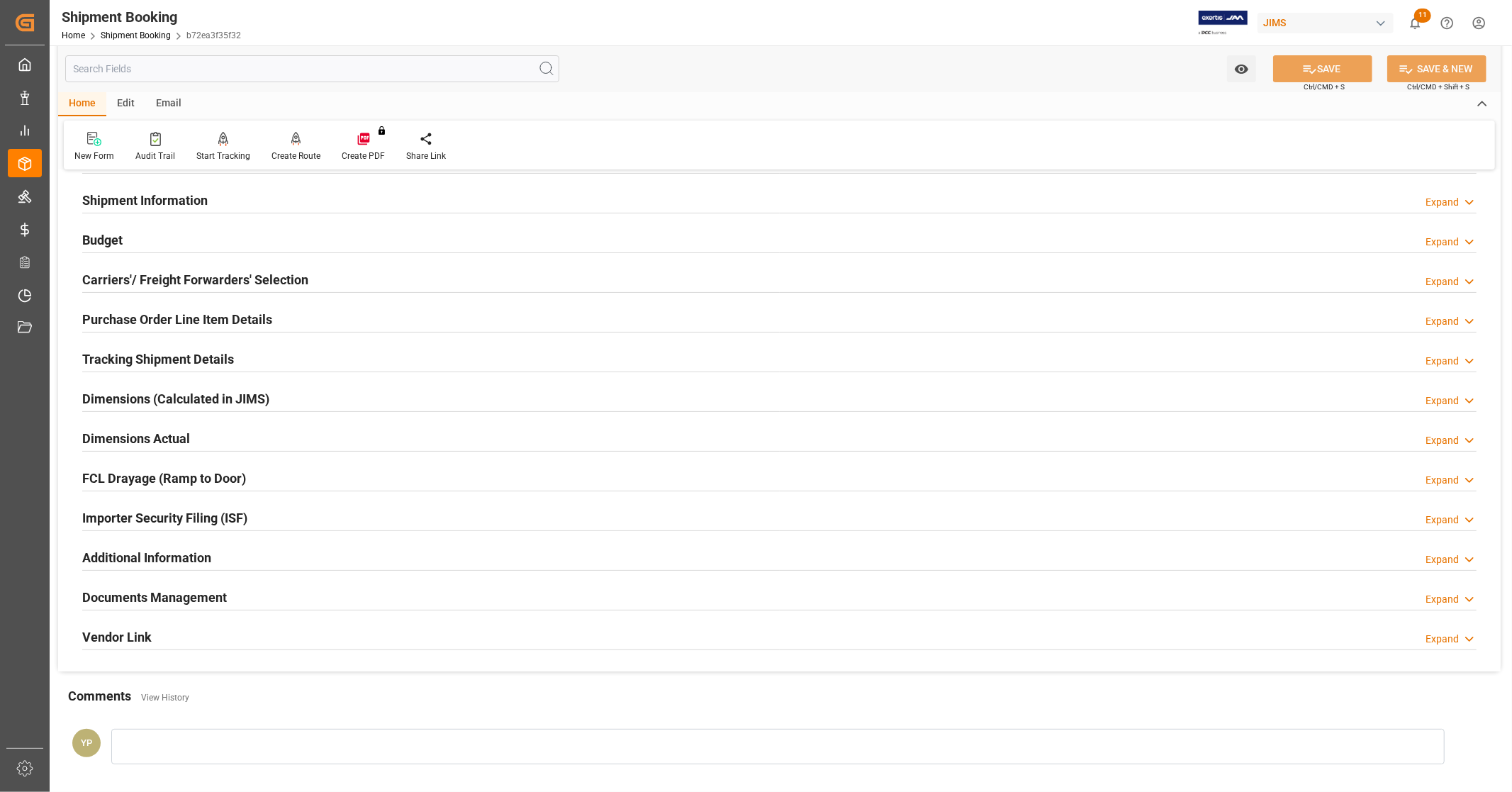
scroll to position [273, 0]
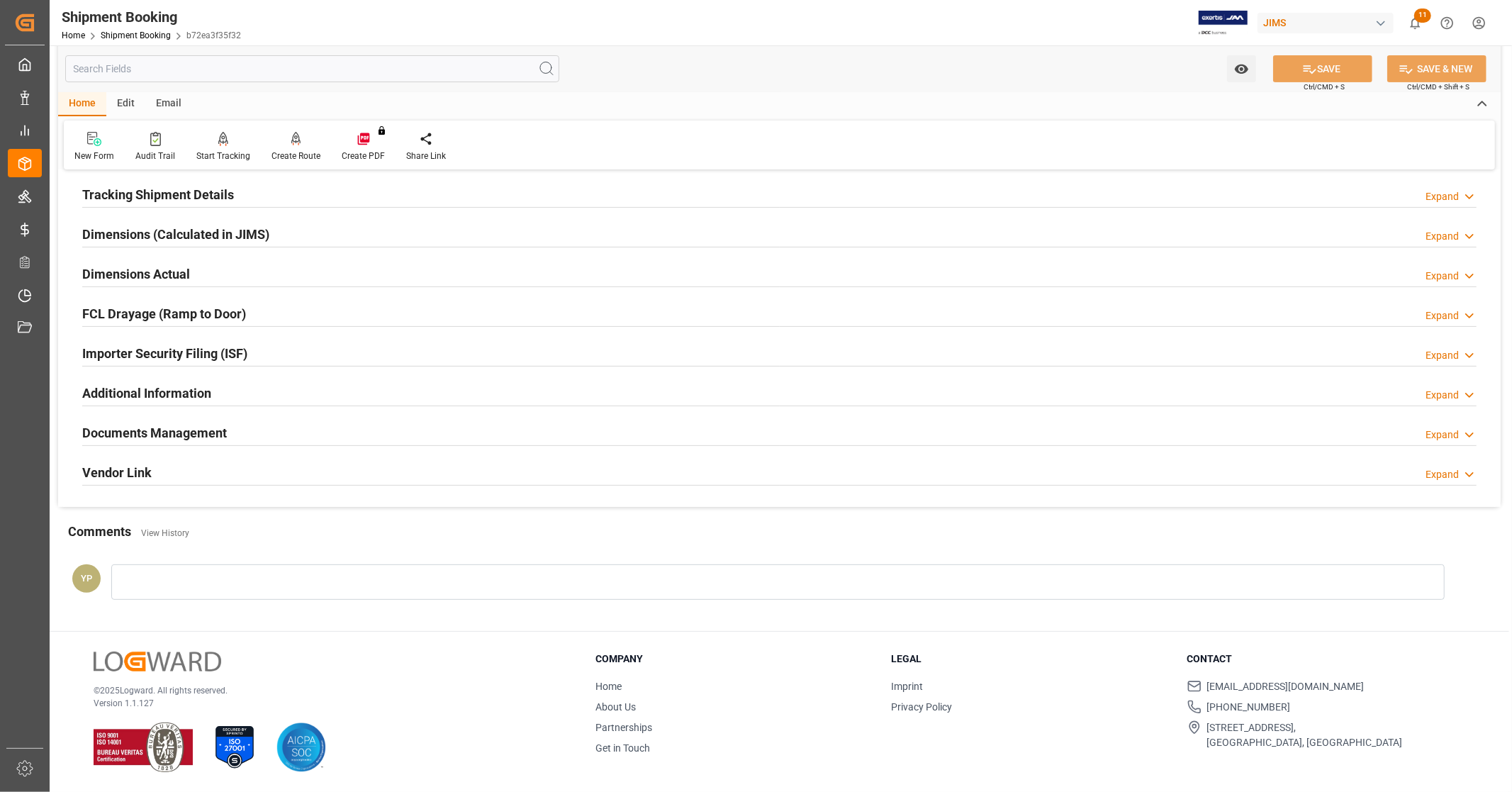
drag, startPoint x: 458, startPoint y: 429, endPoint x: 481, endPoint y: 428, distance: 23.0
click at [458, 429] on div "Documents Management Expand" at bounding box center [779, 432] width 1395 height 27
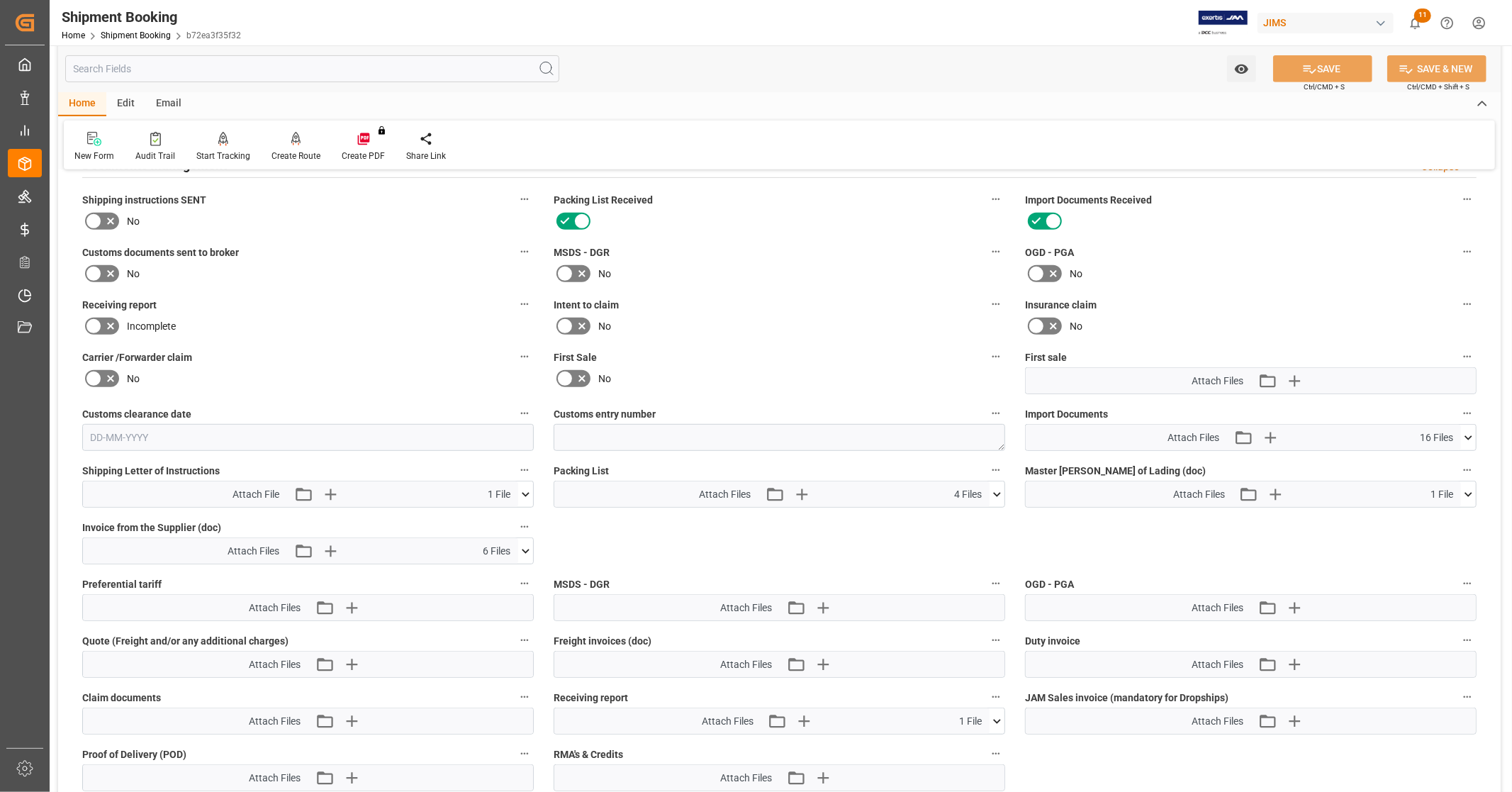
scroll to position [588, 0]
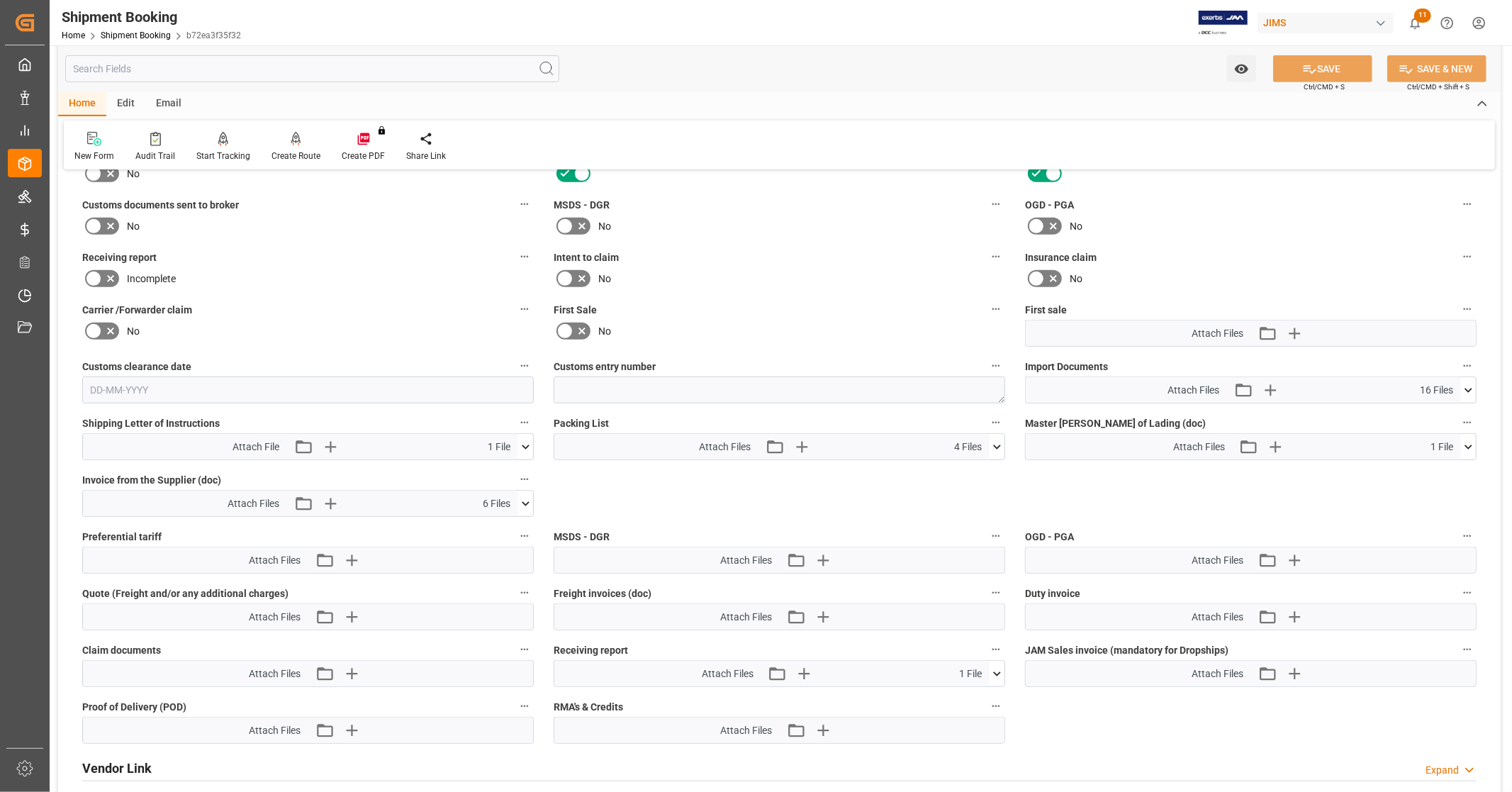
click at [1470, 391] on icon at bounding box center [1469, 390] width 15 height 15
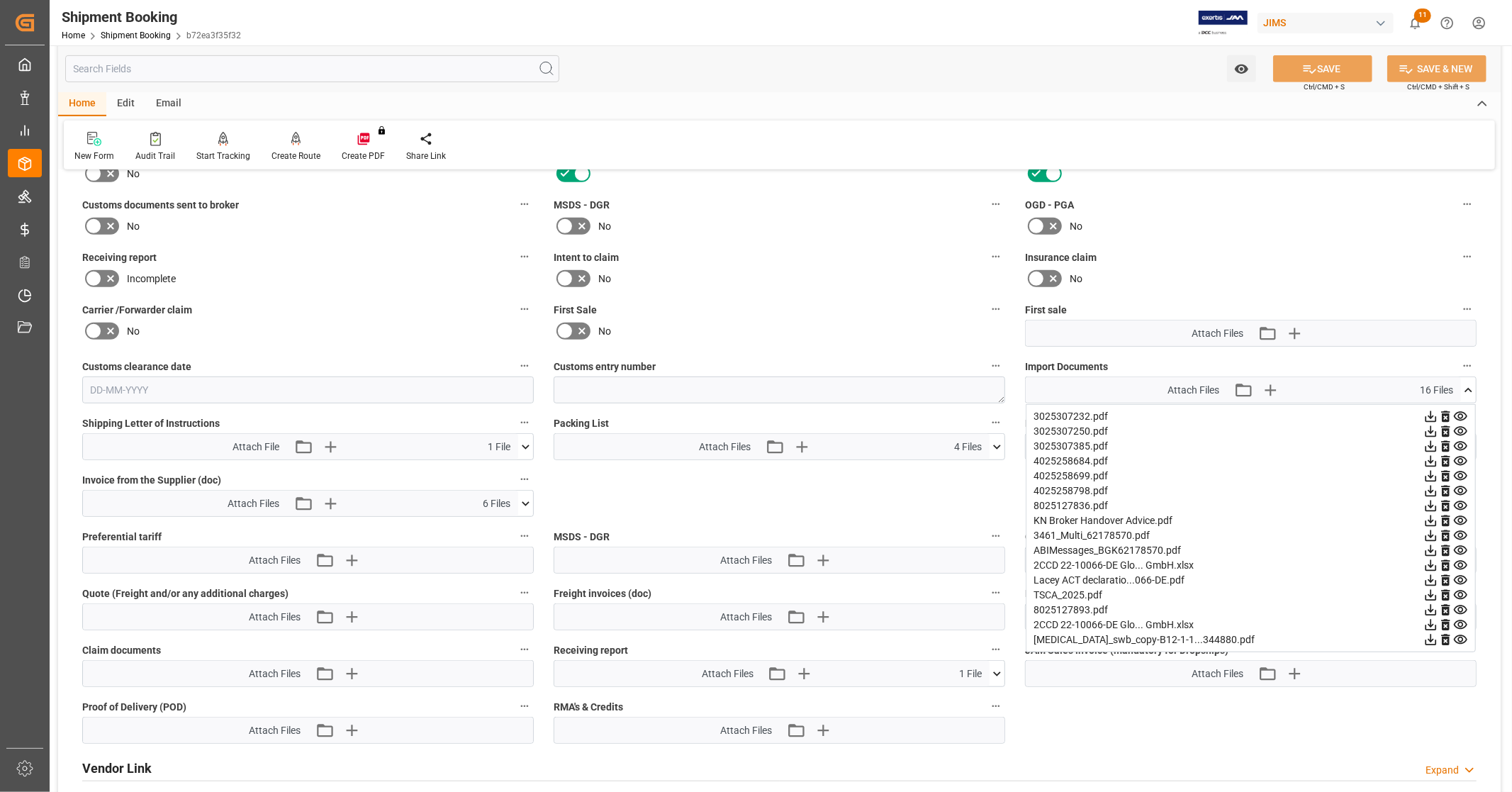
click at [1428, 633] on icon at bounding box center [1431, 639] width 15 height 15
click at [1474, 387] on icon at bounding box center [1469, 390] width 15 height 15
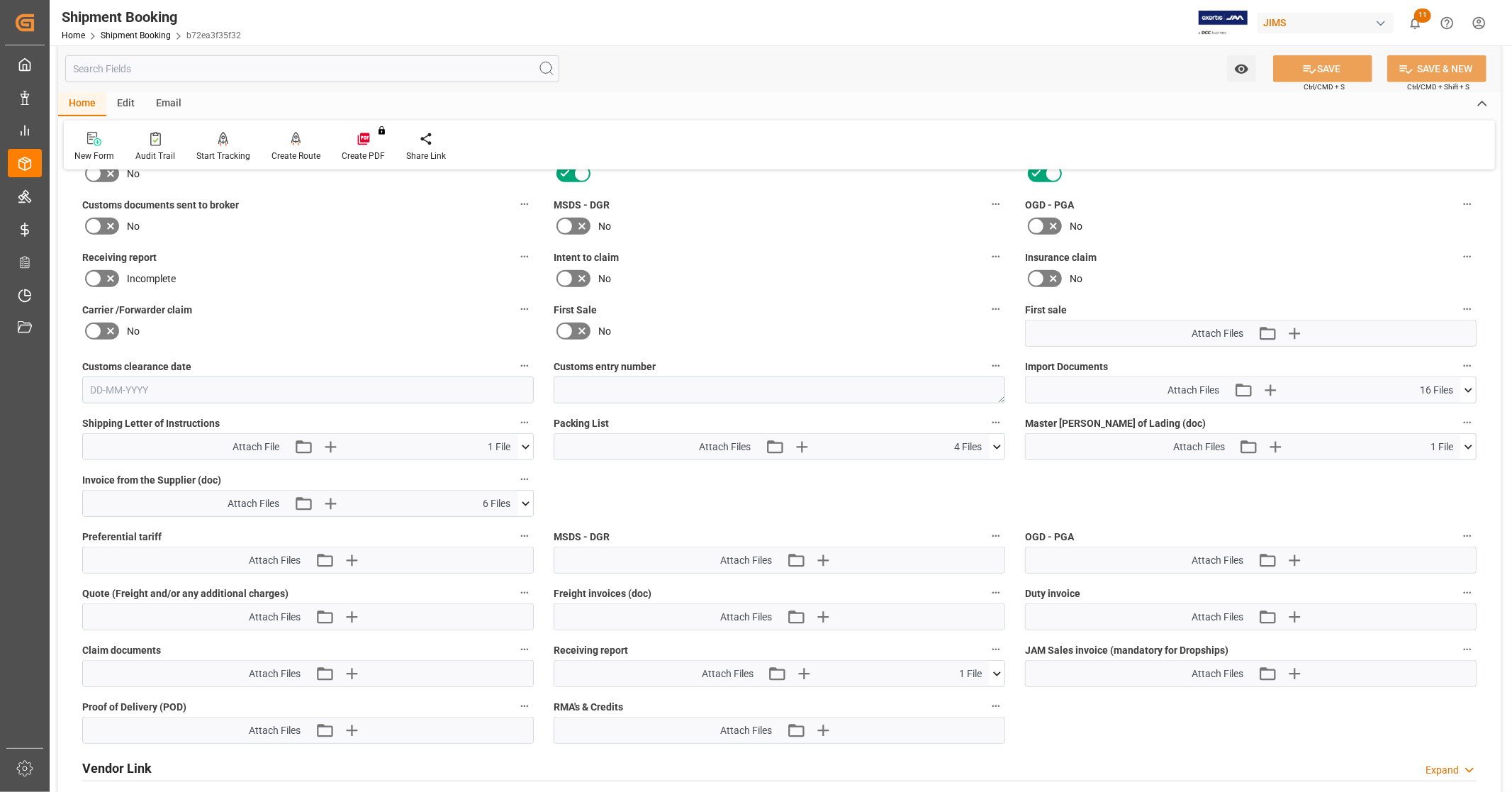
click at [1471, 384] on icon at bounding box center [1469, 390] width 15 height 15
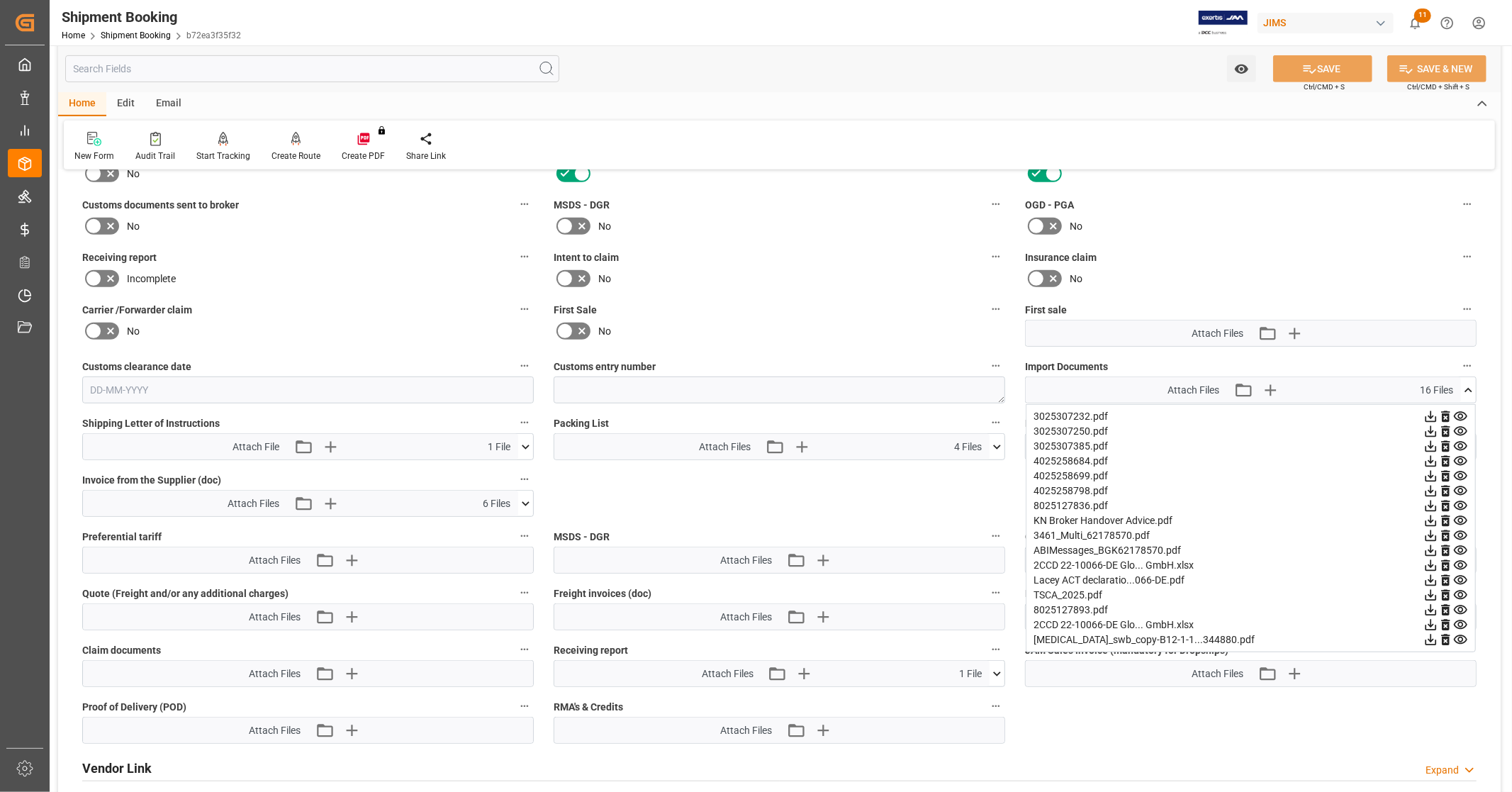
click at [1431, 620] on icon at bounding box center [1432, 625] width 11 height 11
click at [1428, 620] on icon at bounding box center [1431, 624] width 15 height 15
